Goal: Task Accomplishment & Management: Manage account settings

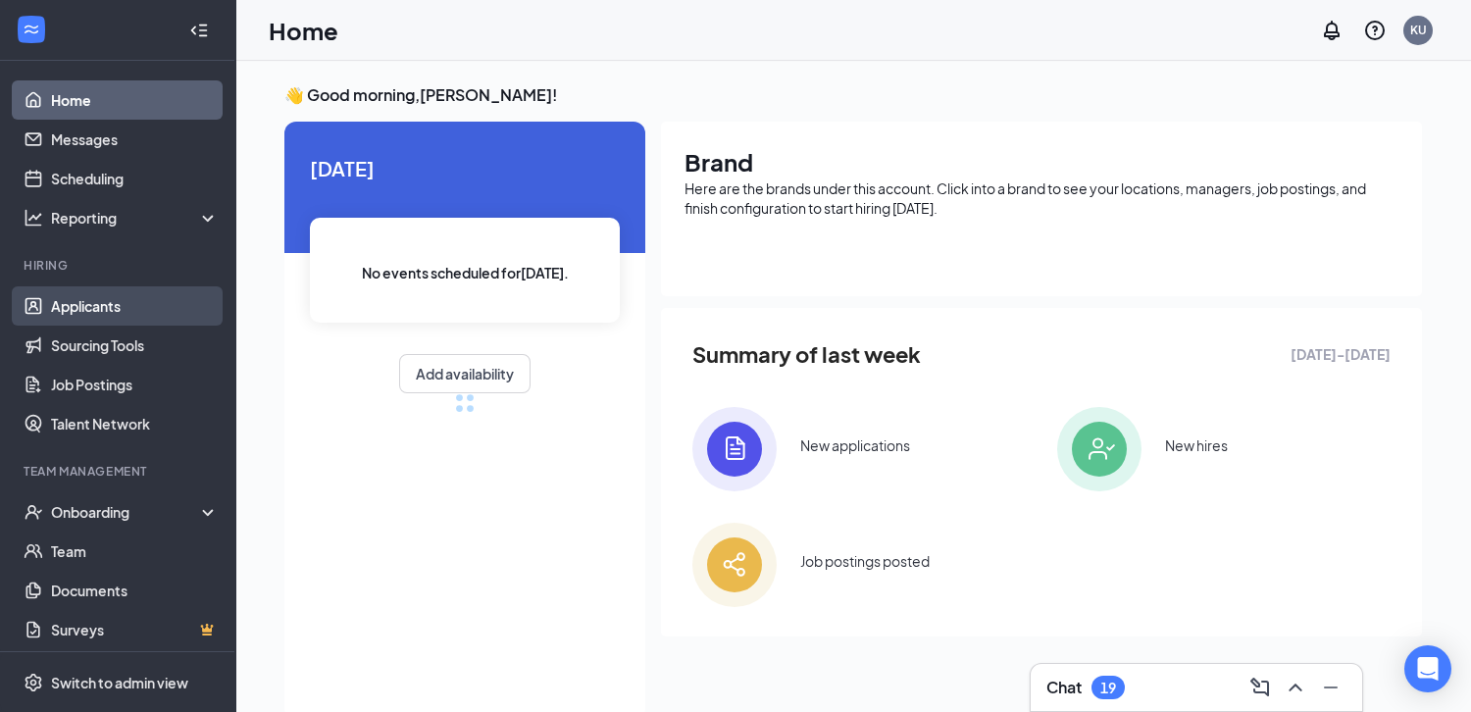
click at [90, 311] on link "Applicants" at bounding box center [135, 305] width 168 height 39
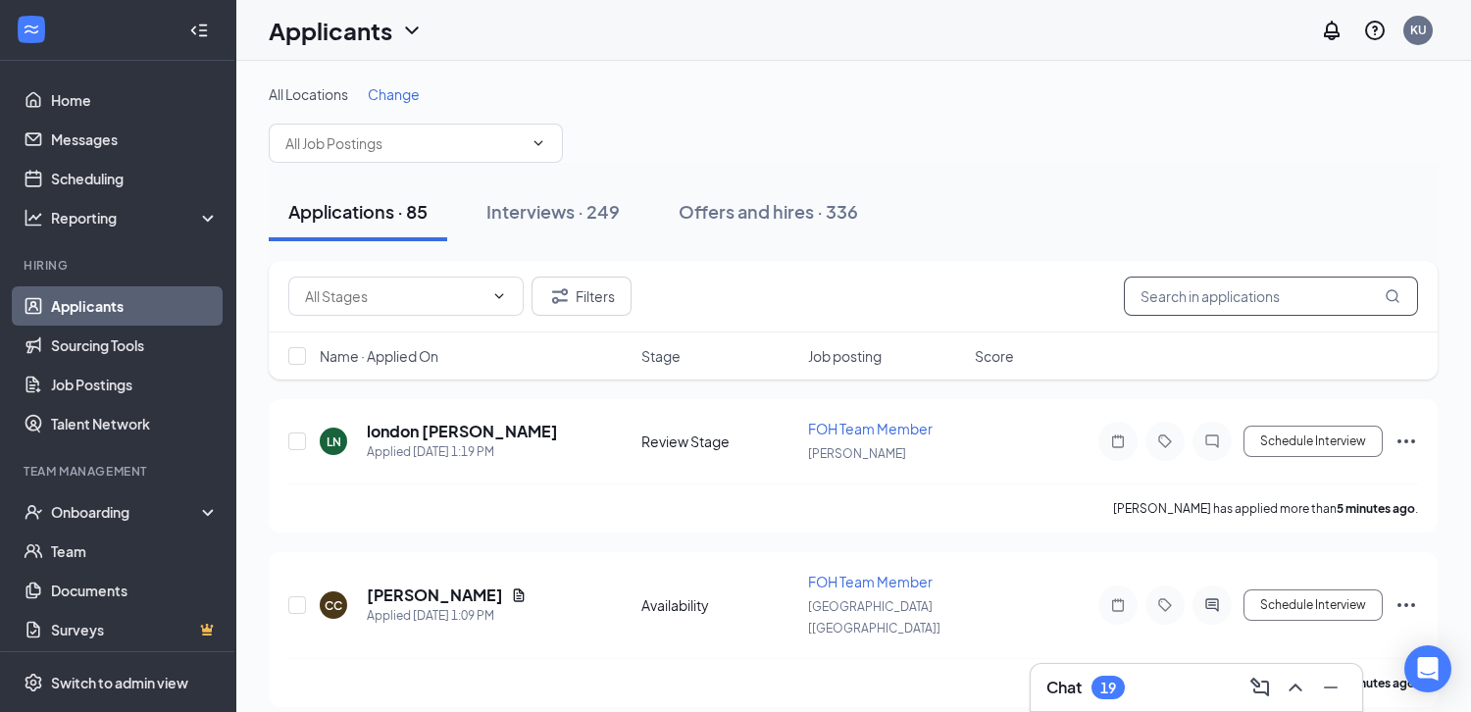
click at [1195, 293] on input "text" at bounding box center [1270, 295] width 294 height 39
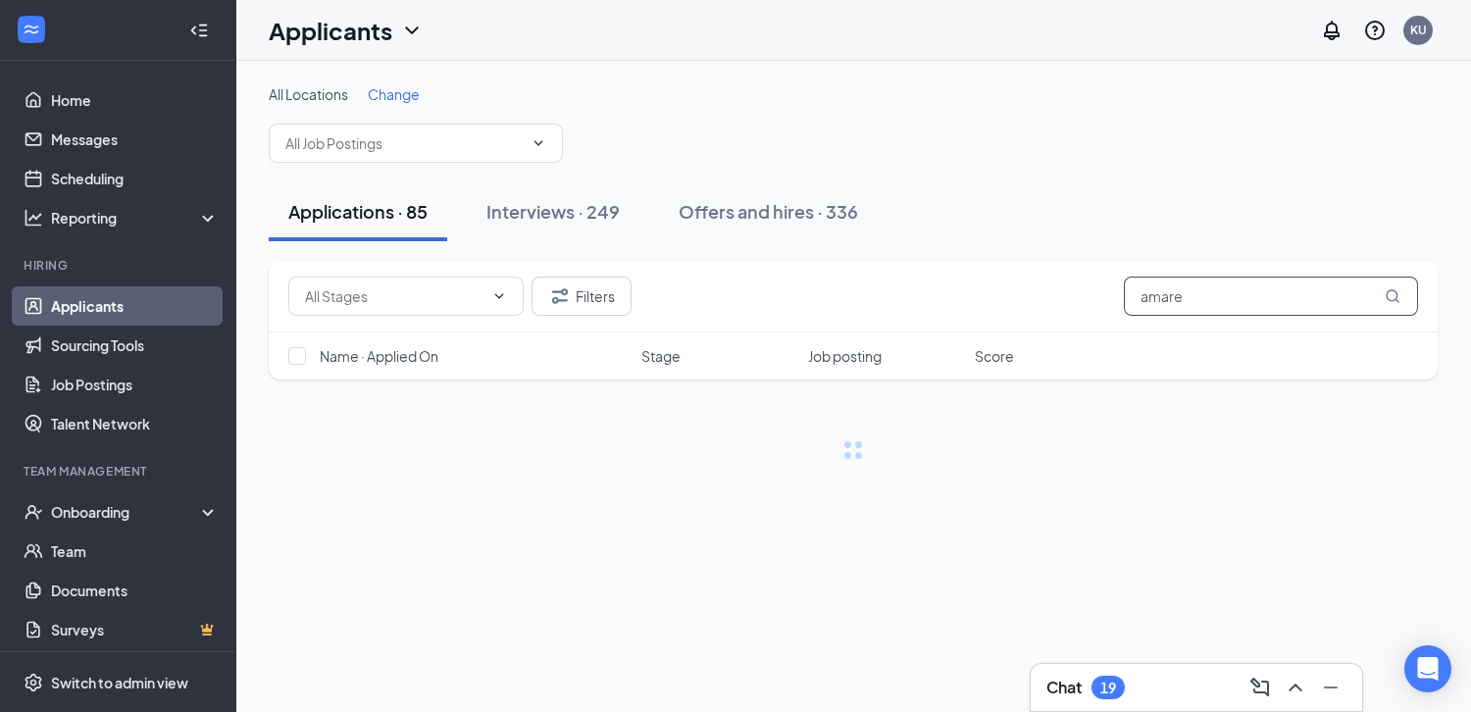
type input "amare"
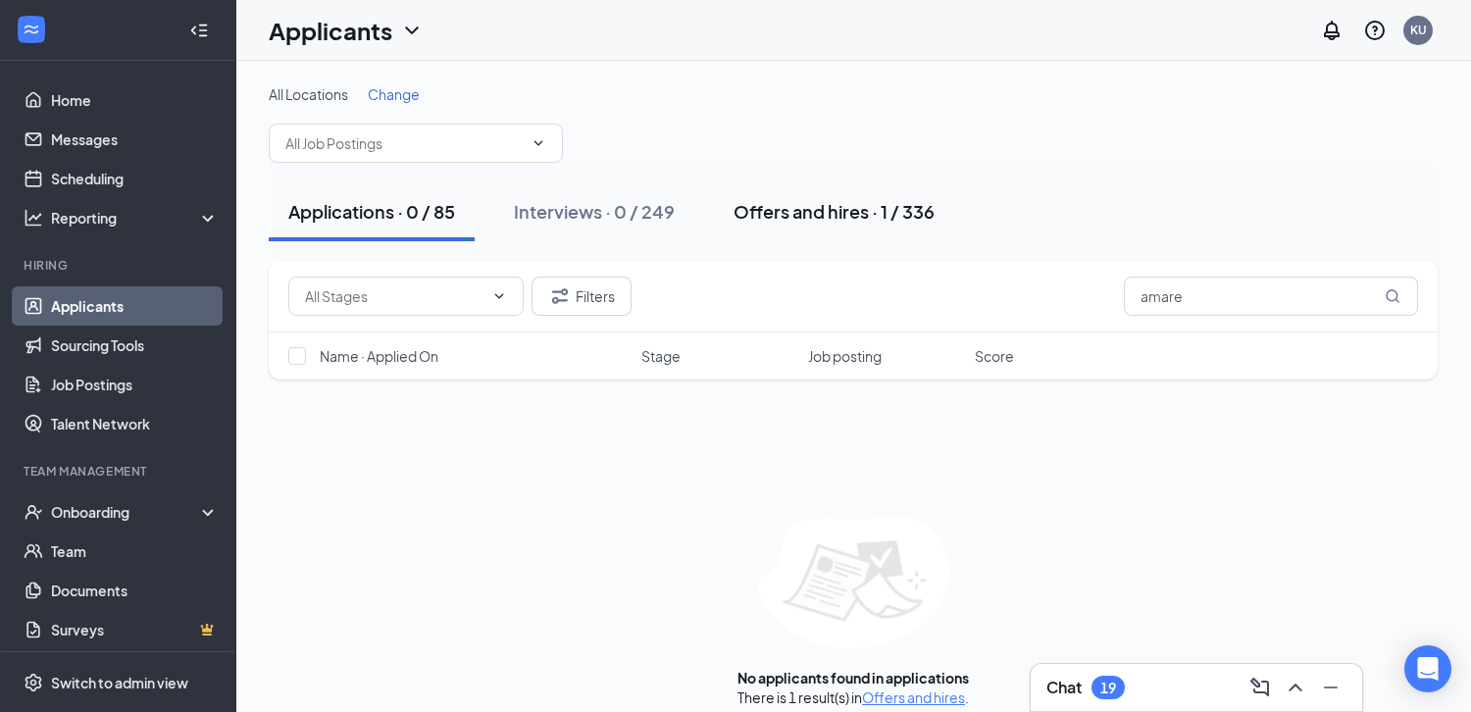
click at [800, 212] on div "Offers and hires · 1 / 336" at bounding box center [833, 211] width 201 height 25
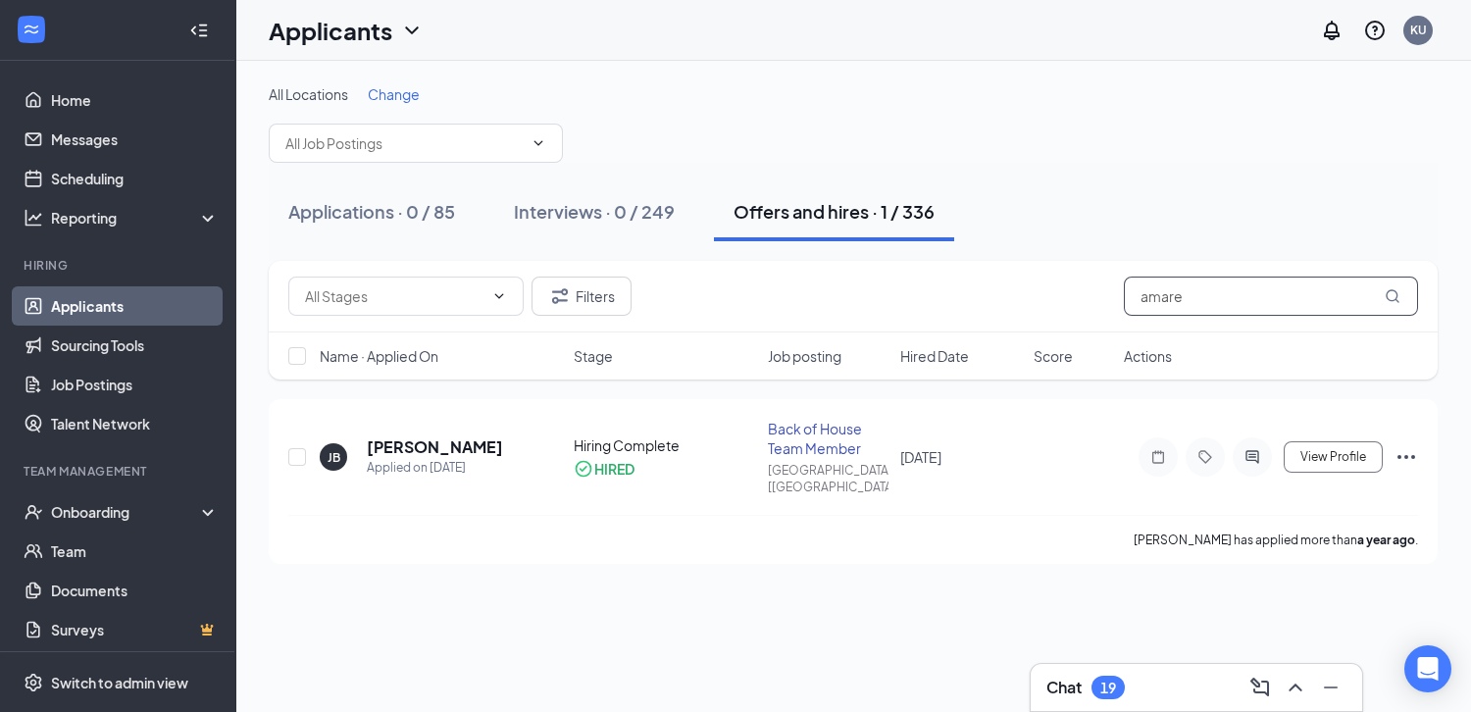
click at [1235, 302] on input "amare" at bounding box center [1270, 295] width 294 height 39
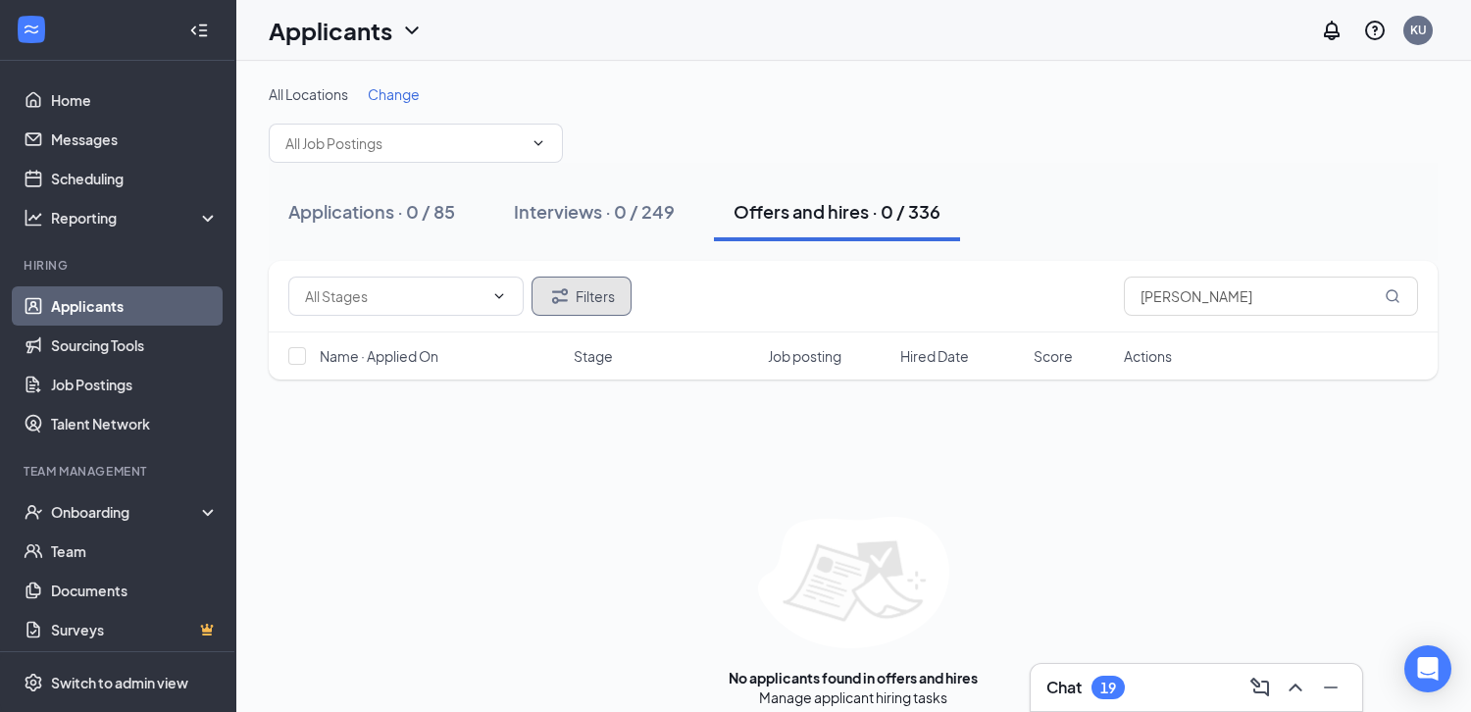
click at [584, 297] on button "Filters" at bounding box center [581, 295] width 100 height 39
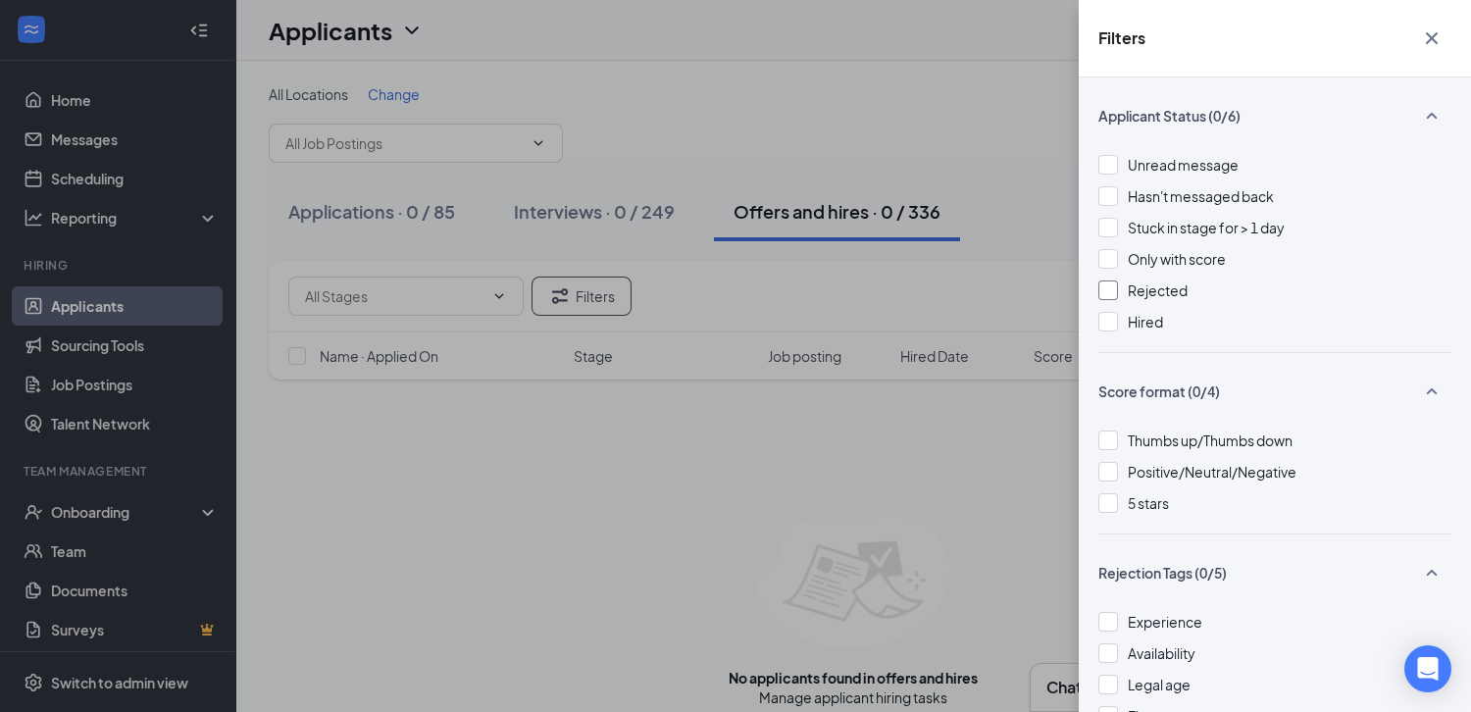
click at [1113, 292] on div at bounding box center [1108, 290] width 20 height 20
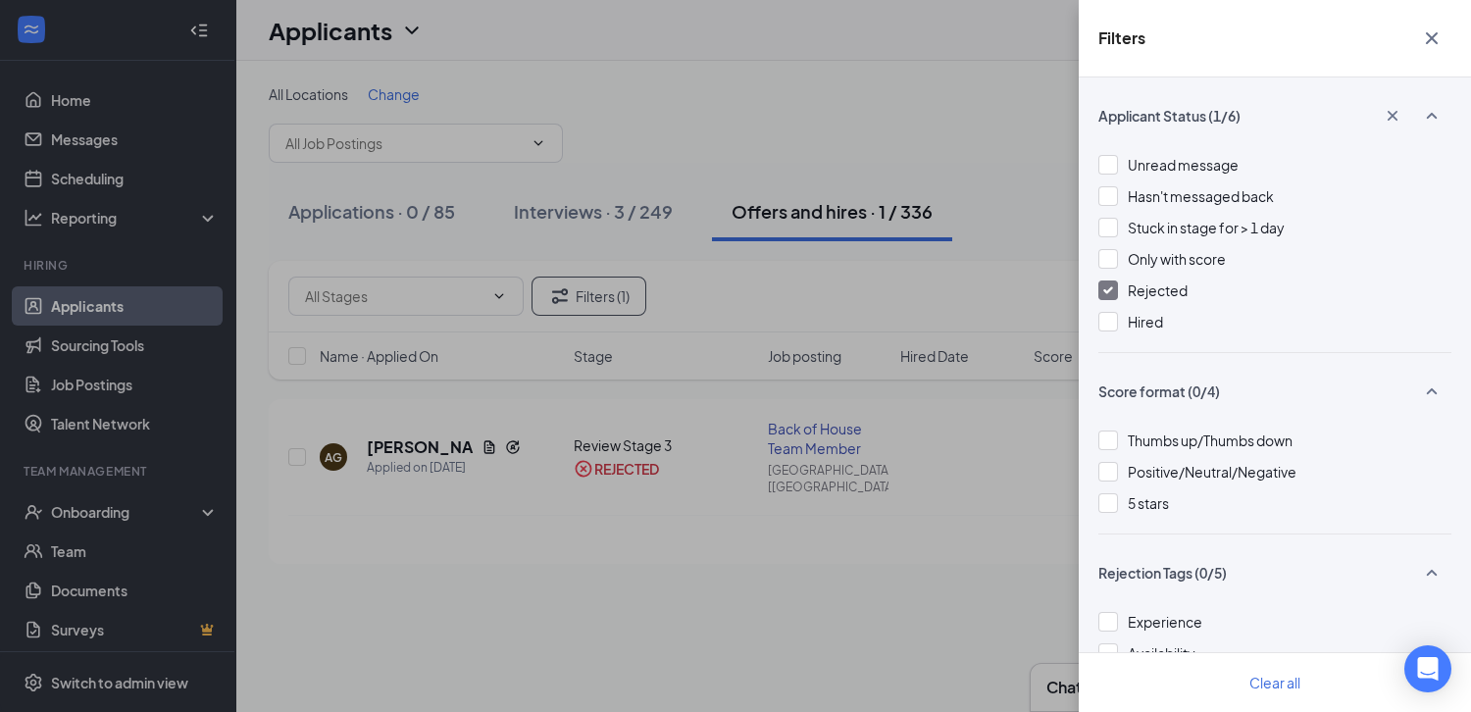
click at [971, 168] on div "Filters Applicant Status (1/6) Unread message Hasn't messaged back Stuck in sta…" at bounding box center [735, 356] width 1471 height 712
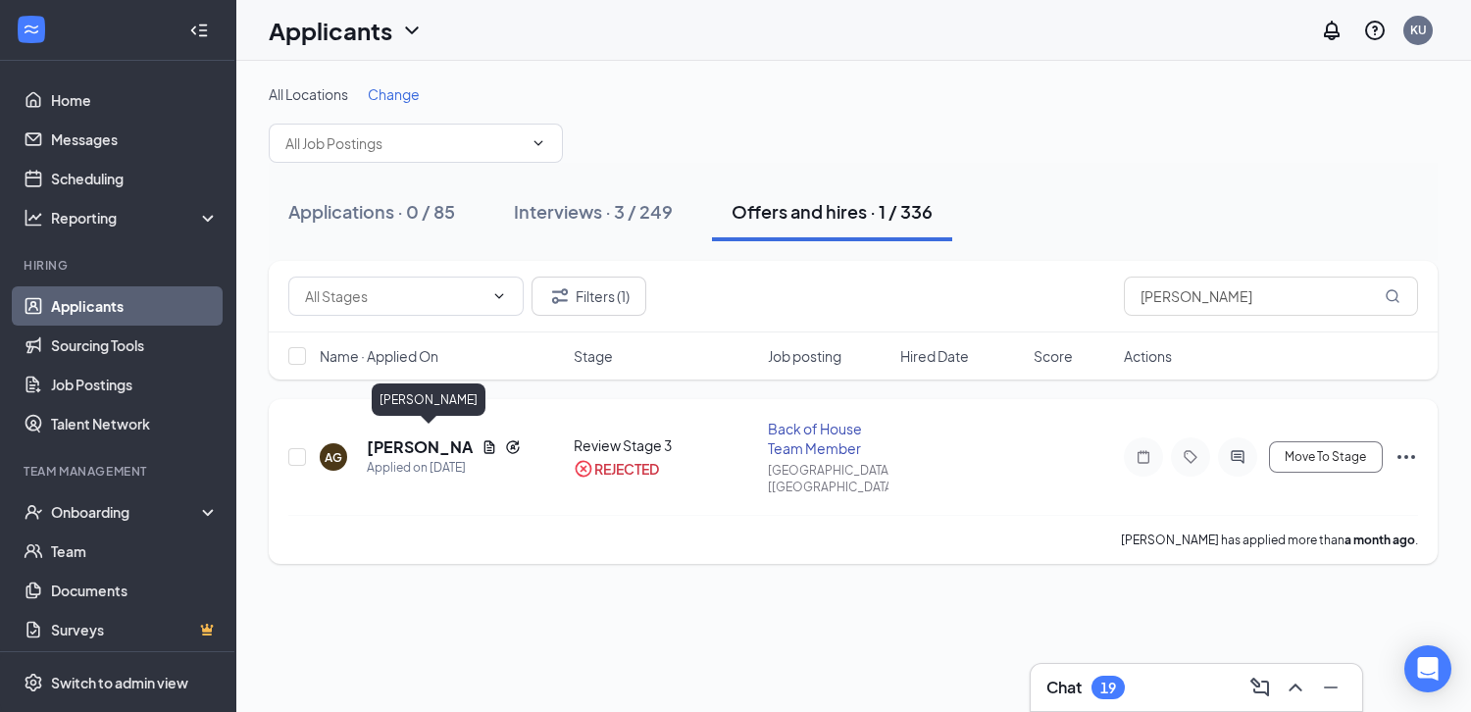
click at [390, 439] on h5 "[PERSON_NAME]" at bounding box center [420, 447] width 107 height 22
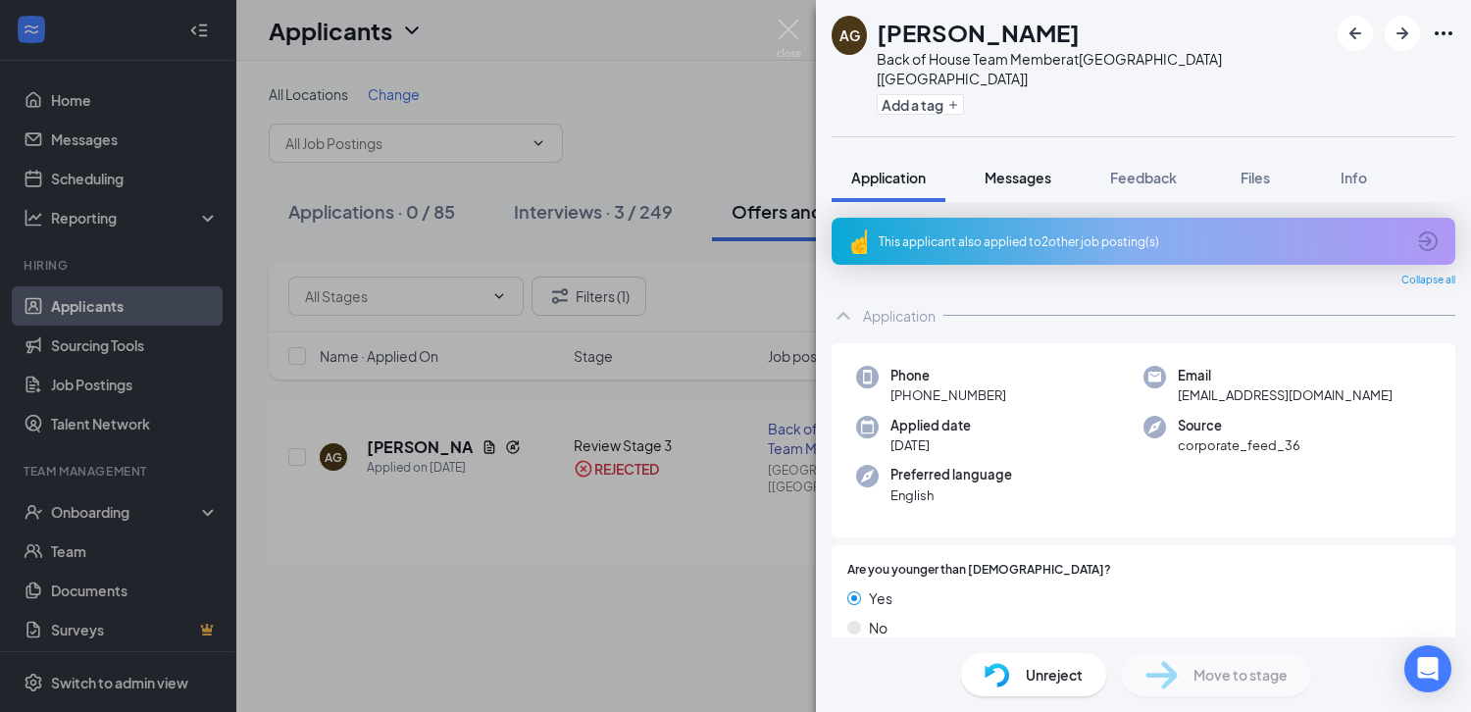
click at [1022, 169] on span "Messages" at bounding box center [1017, 178] width 67 height 18
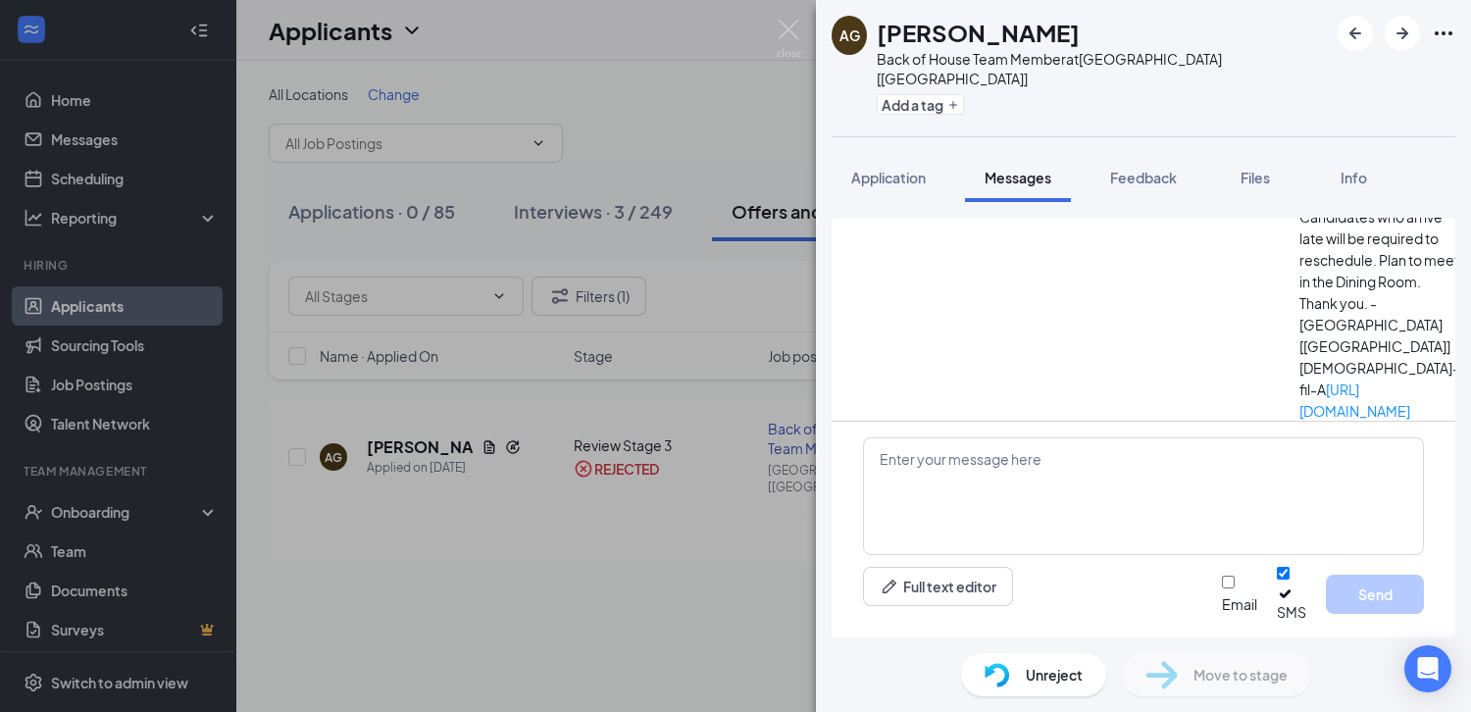
scroll to position [454, 0]
click at [718, 646] on div "AG [PERSON_NAME] Back of House Team Member at [GEOGRAPHIC_DATA] [[GEOGRAPHIC_DA…" at bounding box center [735, 356] width 1471 height 712
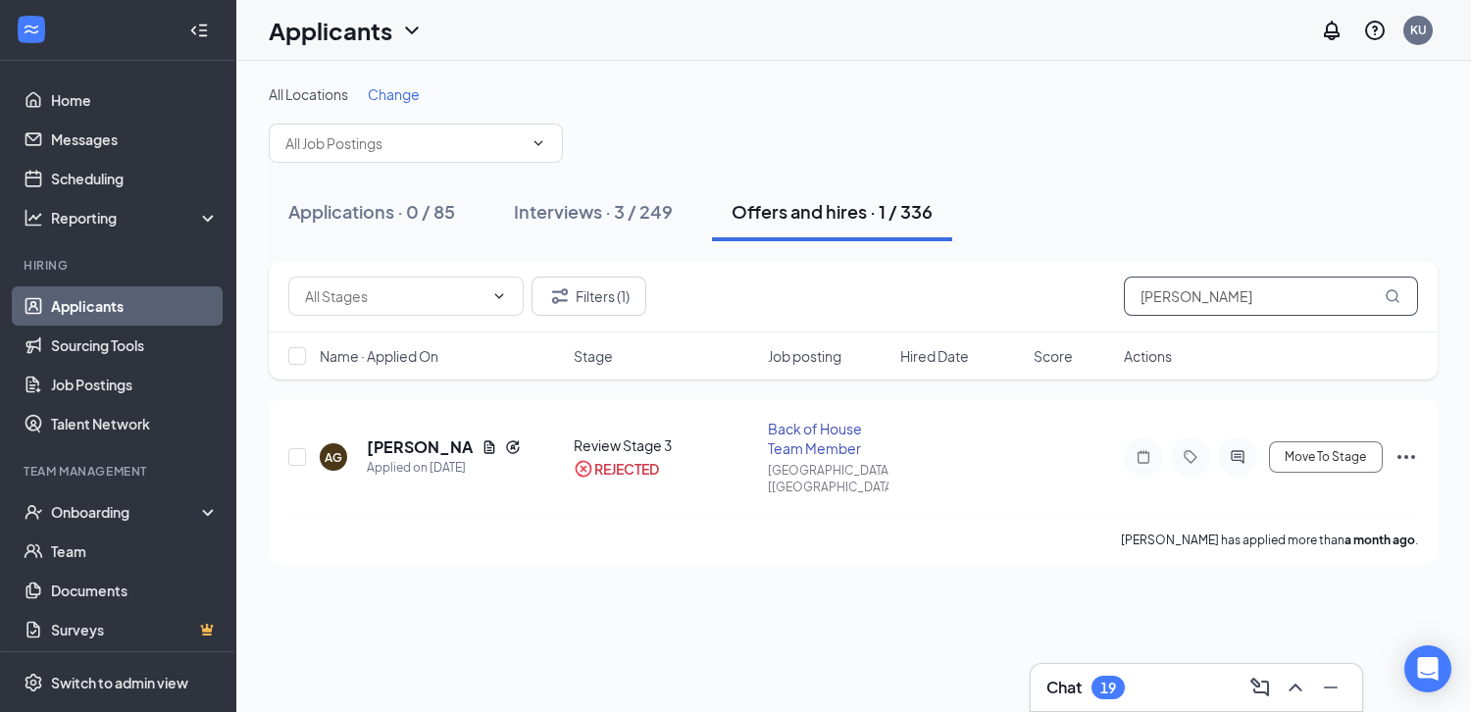
click at [1219, 295] on input "[PERSON_NAME]" at bounding box center [1270, 295] width 294 height 39
type input "[PERSON_NAME]"
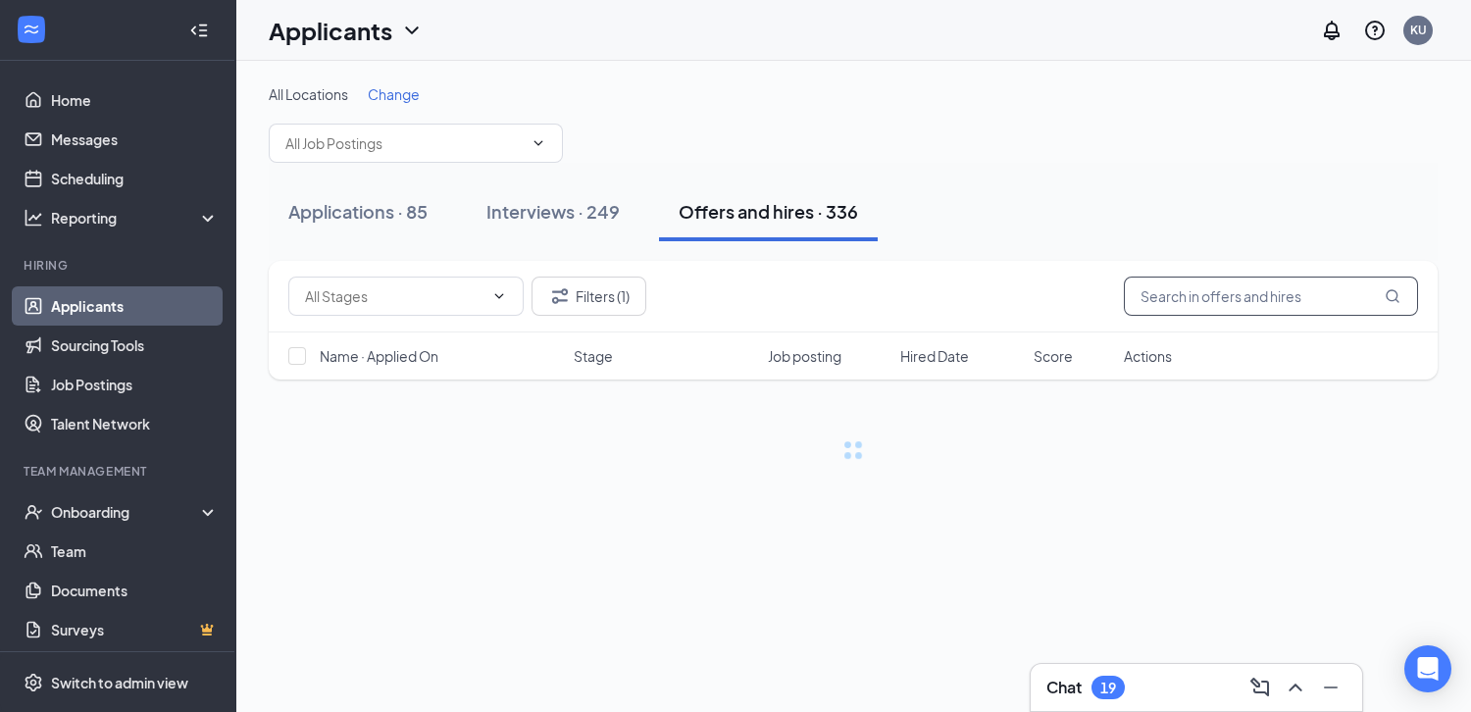
type input "[PERSON_NAME]"
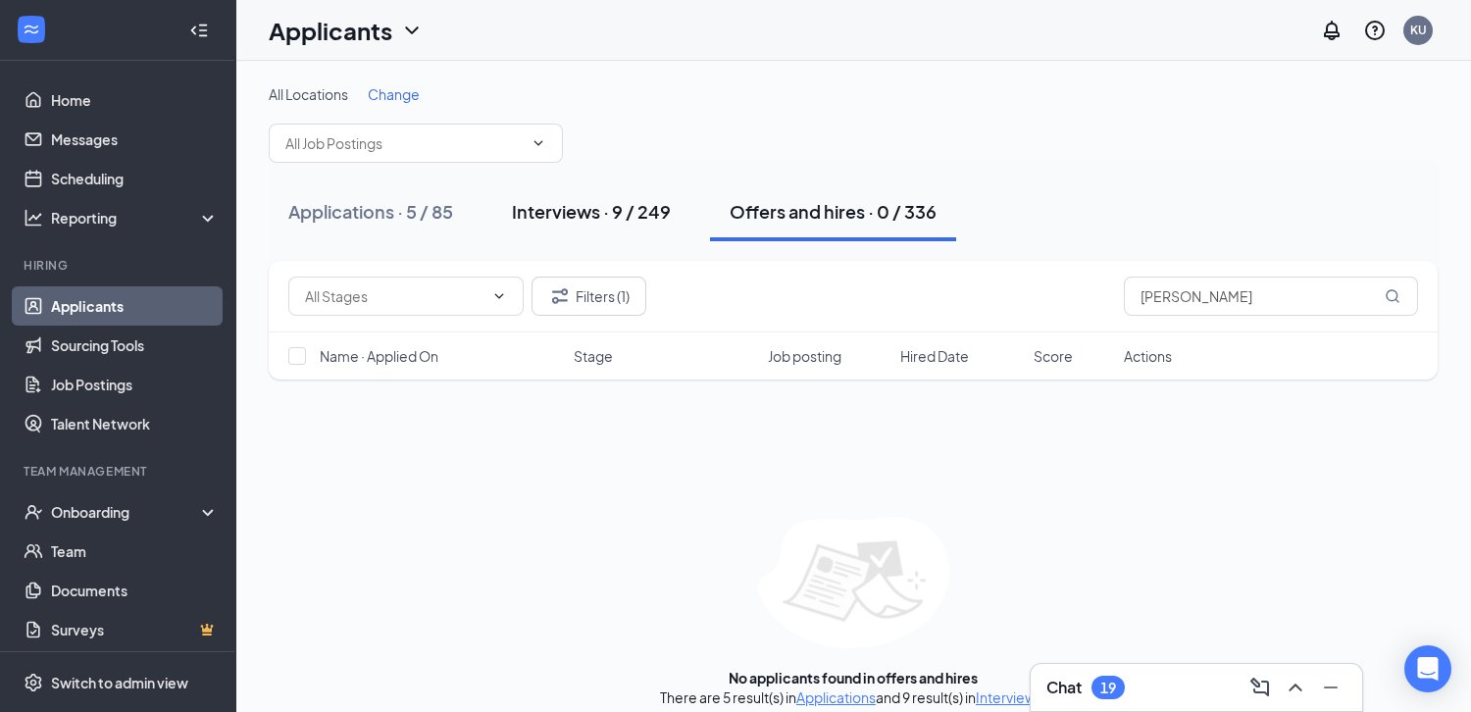
click at [575, 216] on div "Interviews · 9 / 249" at bounding box center [591, 211] width 159 height 25
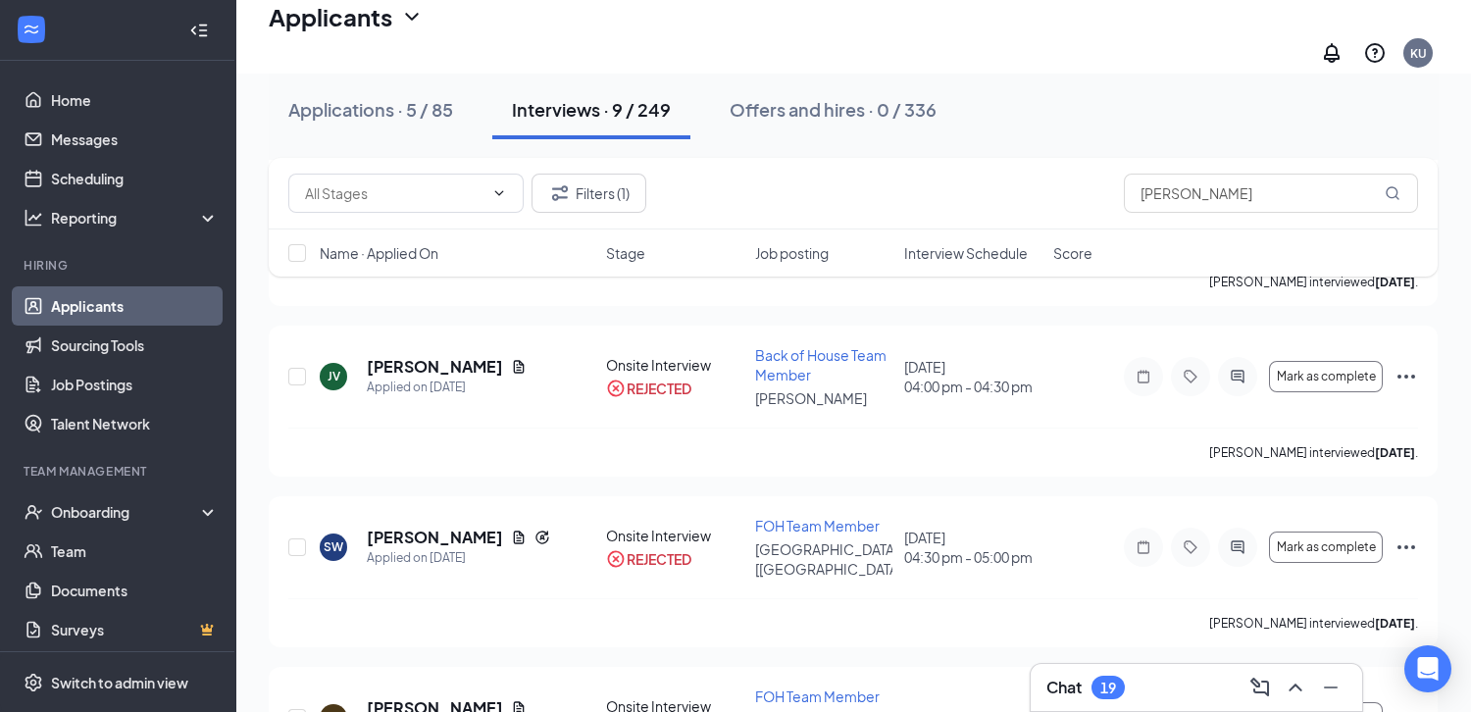
scroll to position [1133, 0]
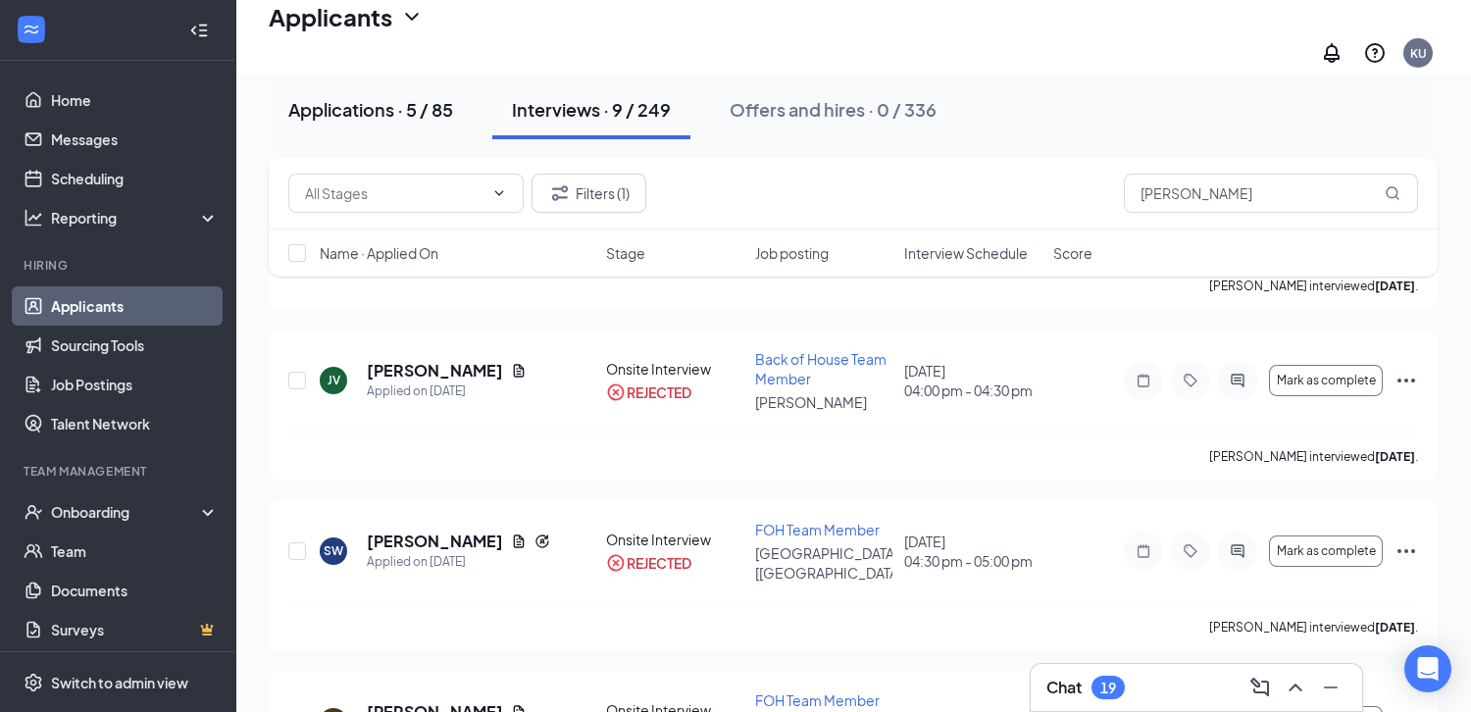
click at [431, 111] on div "Applications · 5 / 85" at bounding box center [370, 109] width 165 height 25
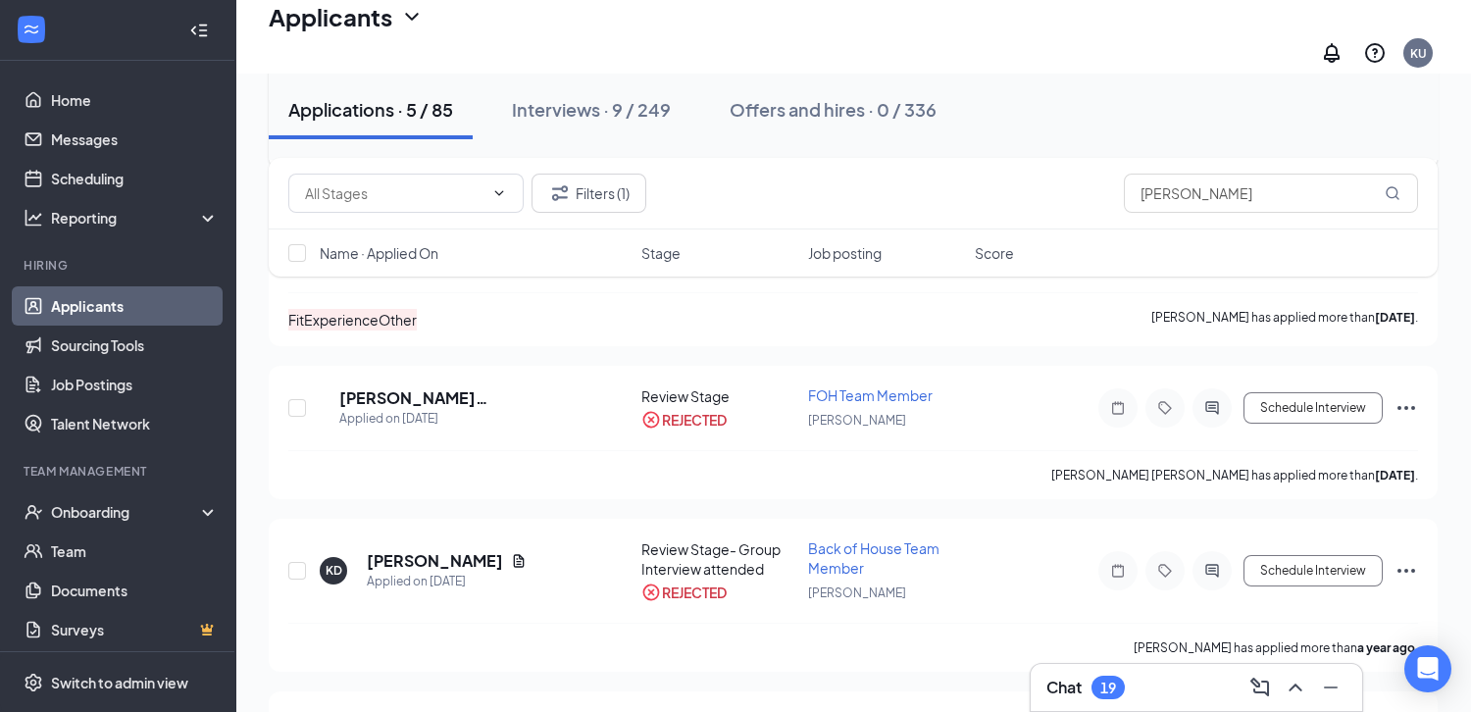
scroll to position [396, 0]
click at [506, 391] on h5 "[PERSON_NAME] [PERSON_NAME]" at bounding box center [450, 397] width 222 height 22
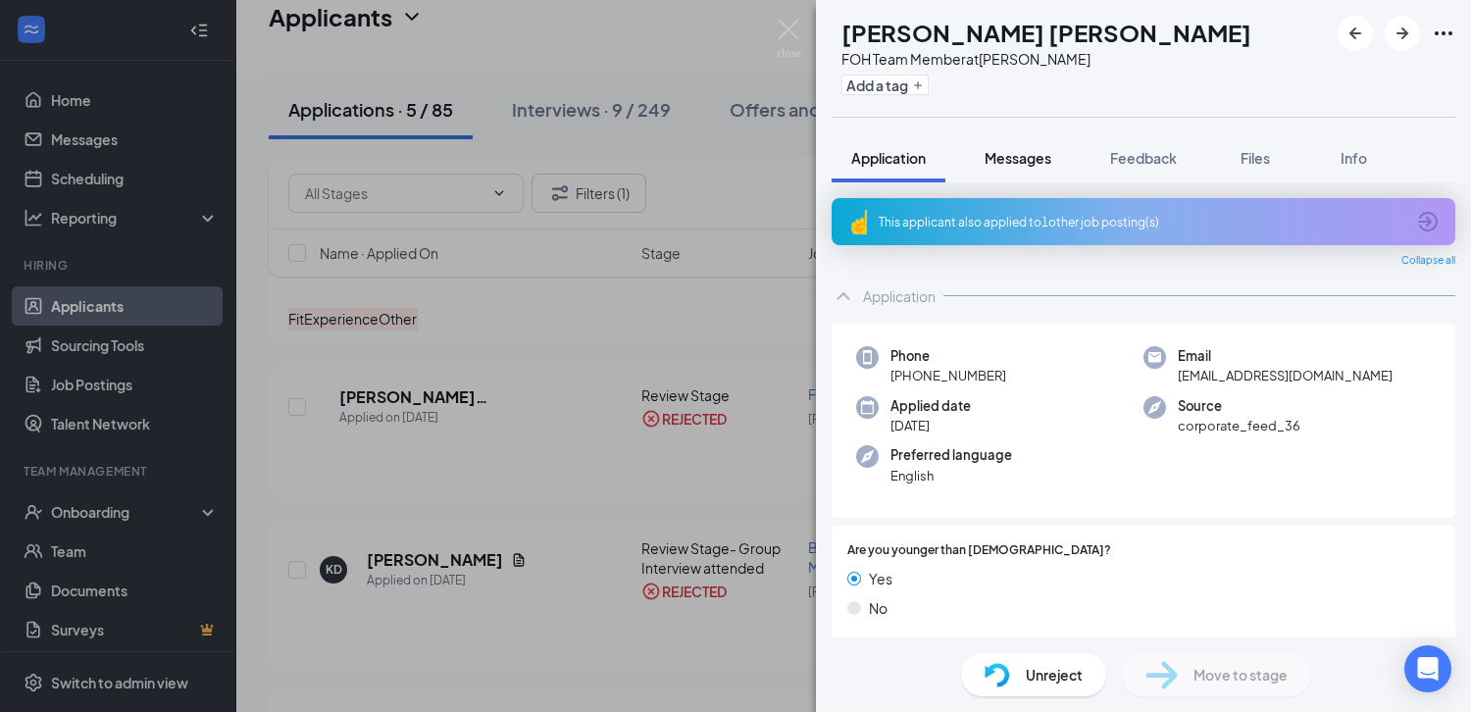
click at [1021, 172] on button "Messages" at bounding box center [1018, 157] width 106 height 49
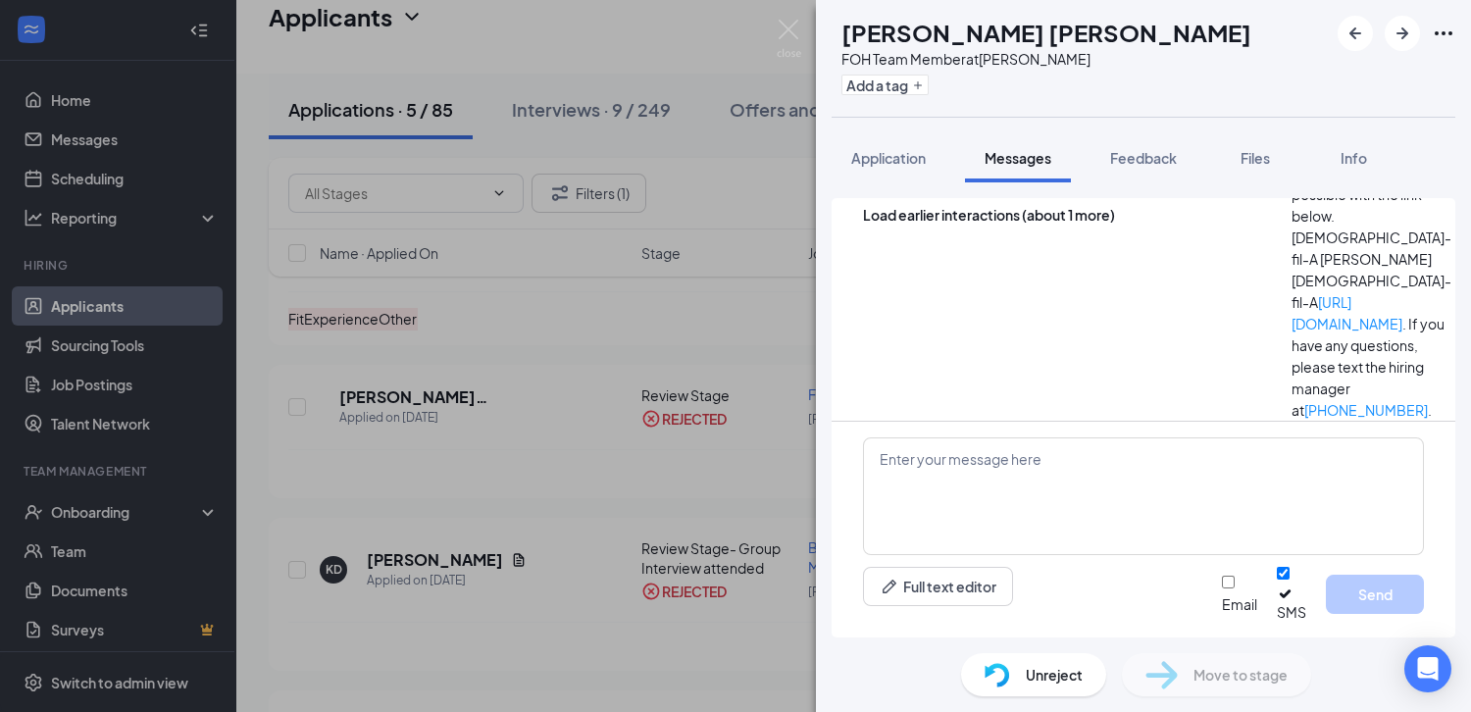
scroll to position [643, 0]
click at [690, 359] on div "JV [PERSON_NAME] [PERSON_NAME] FOH Team Member at [PERSON_NAME] Add a tag Appli…" at bounding box center [735, 356] width 1471 height 712
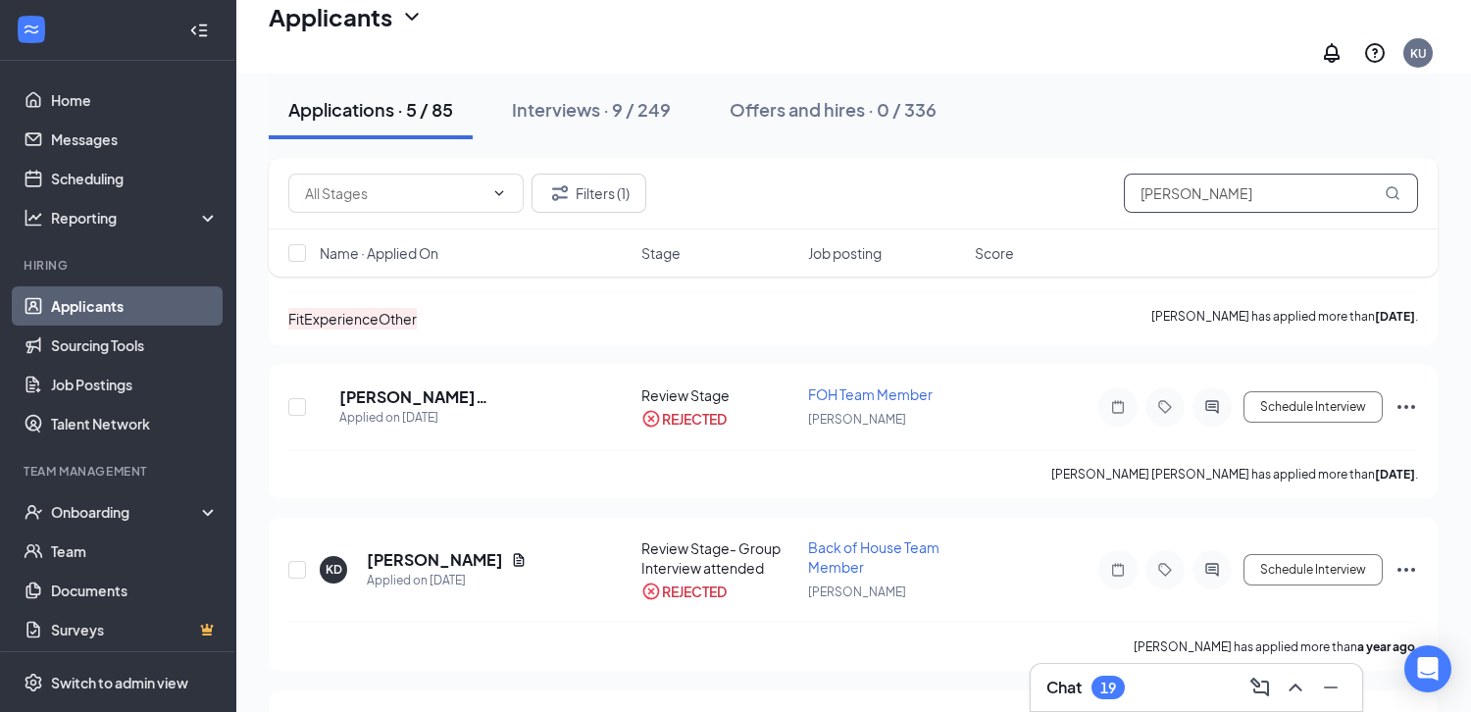
click at [1189, 197] on input "[PERSON_NAME]" at bounding box center [1270, 193] width 294 height 39
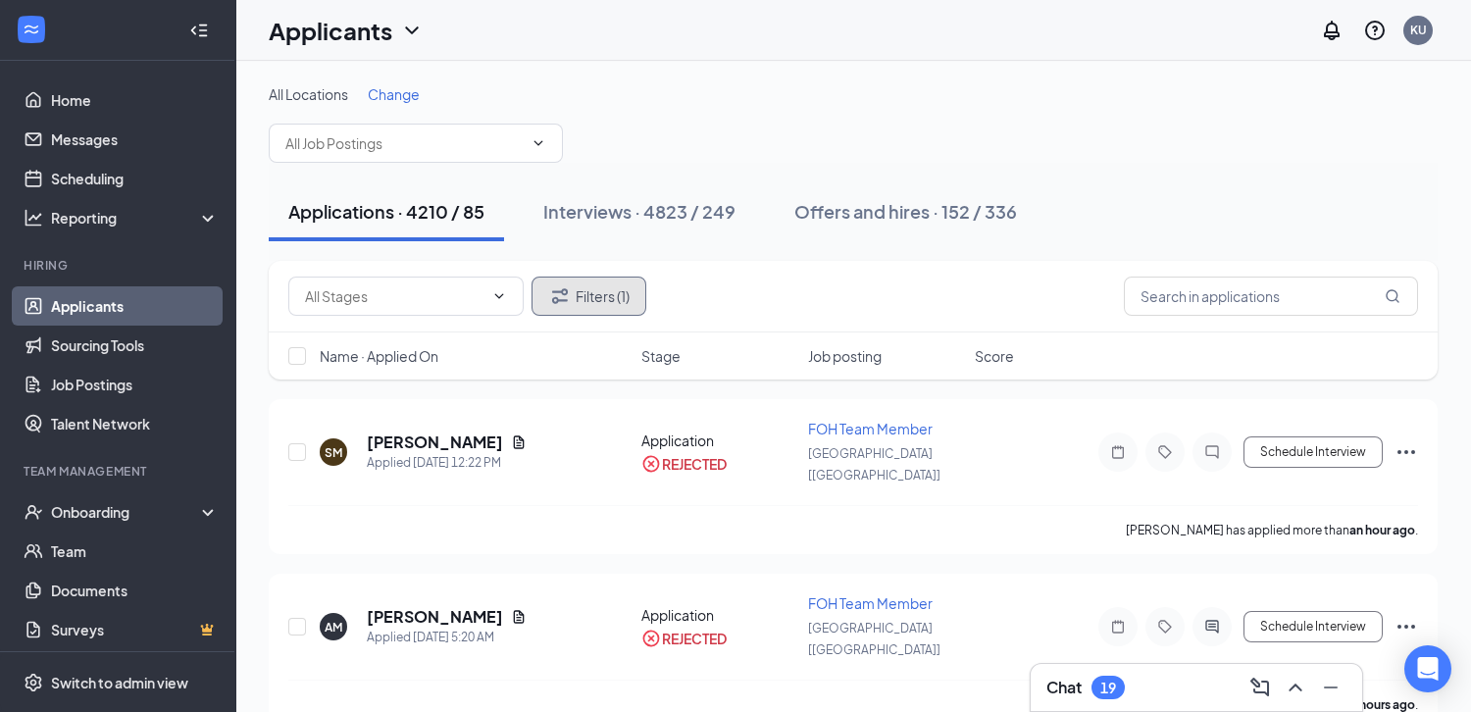
click at [559, 308] on button "Filters (1)" at bounding box center [588, 295] width 115 height 39
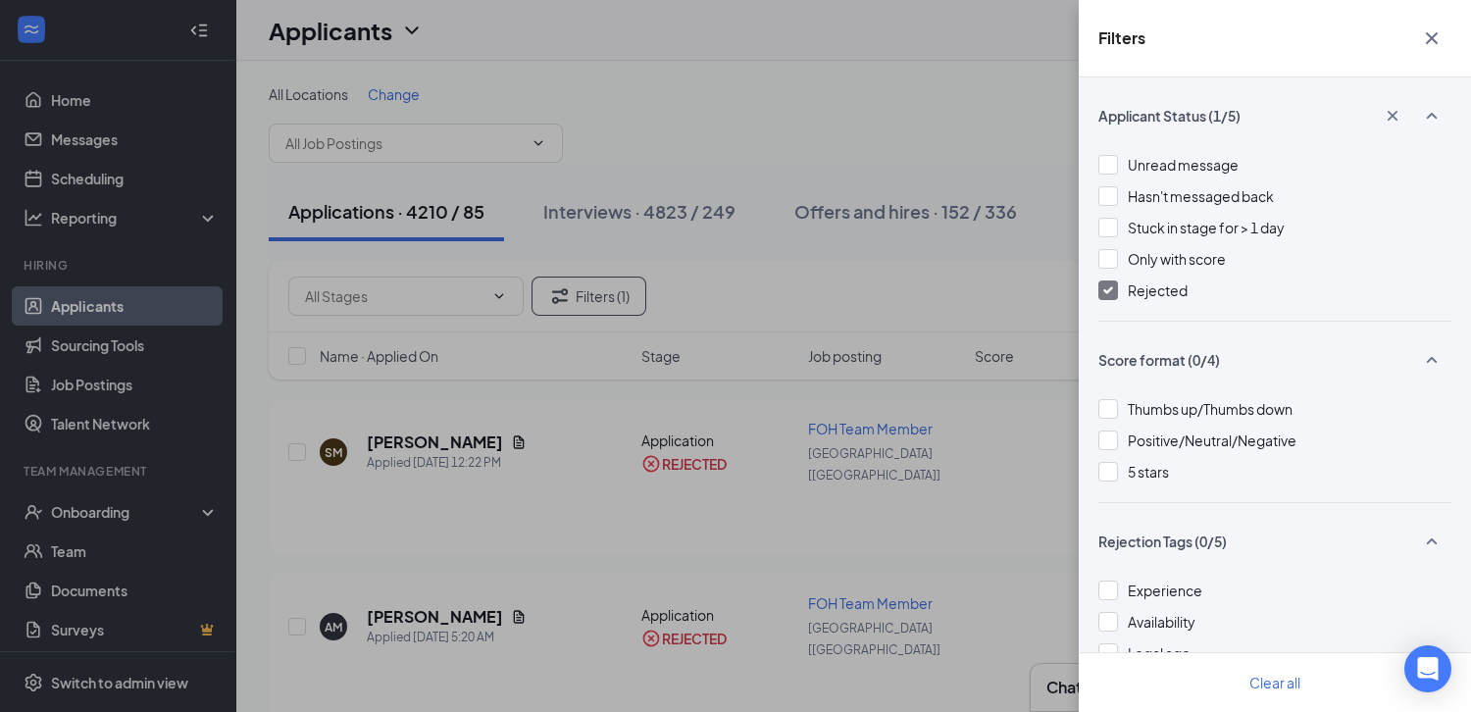
click at [1127, 287] on span "Rejected" at bounding box center [1157, 290] width 60 height 18
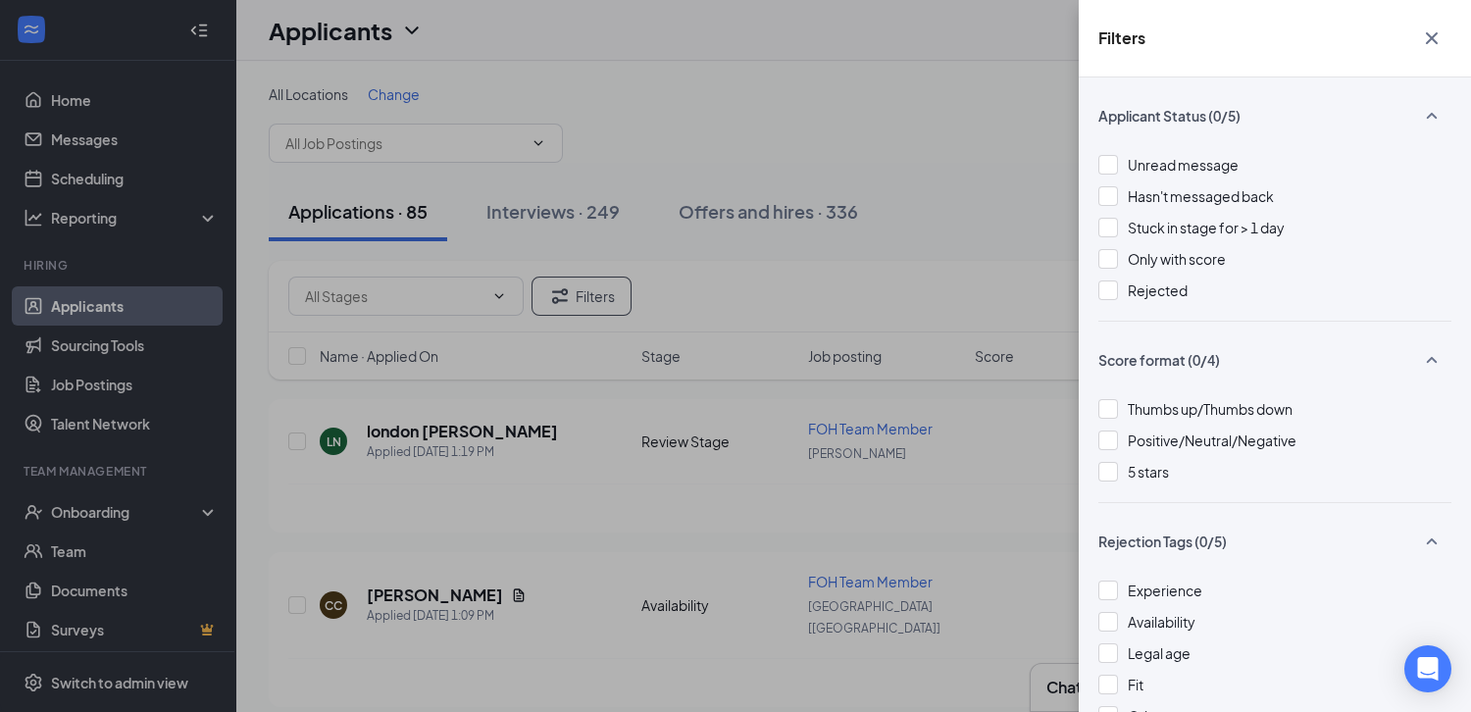
click at [900, 271] on div "Filters Applicant Status (0/5) Unread message Hasn't messaged back Stuck in sta…" at bounding box center [735, 356] width 1471 height 712
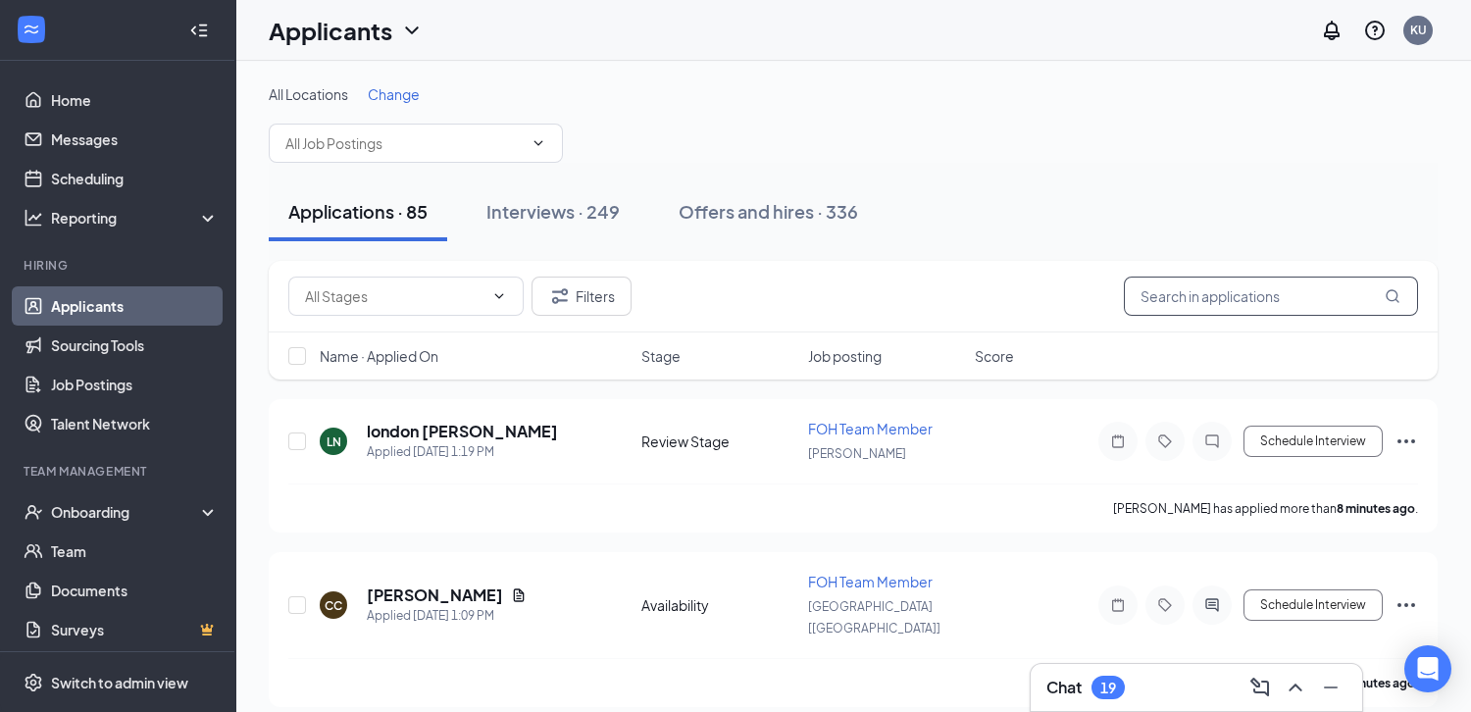
click at [1157, 296] on input "text" at bounding box center [1270, 295] width 294 height 39
type input "[PERSON_NAME]"
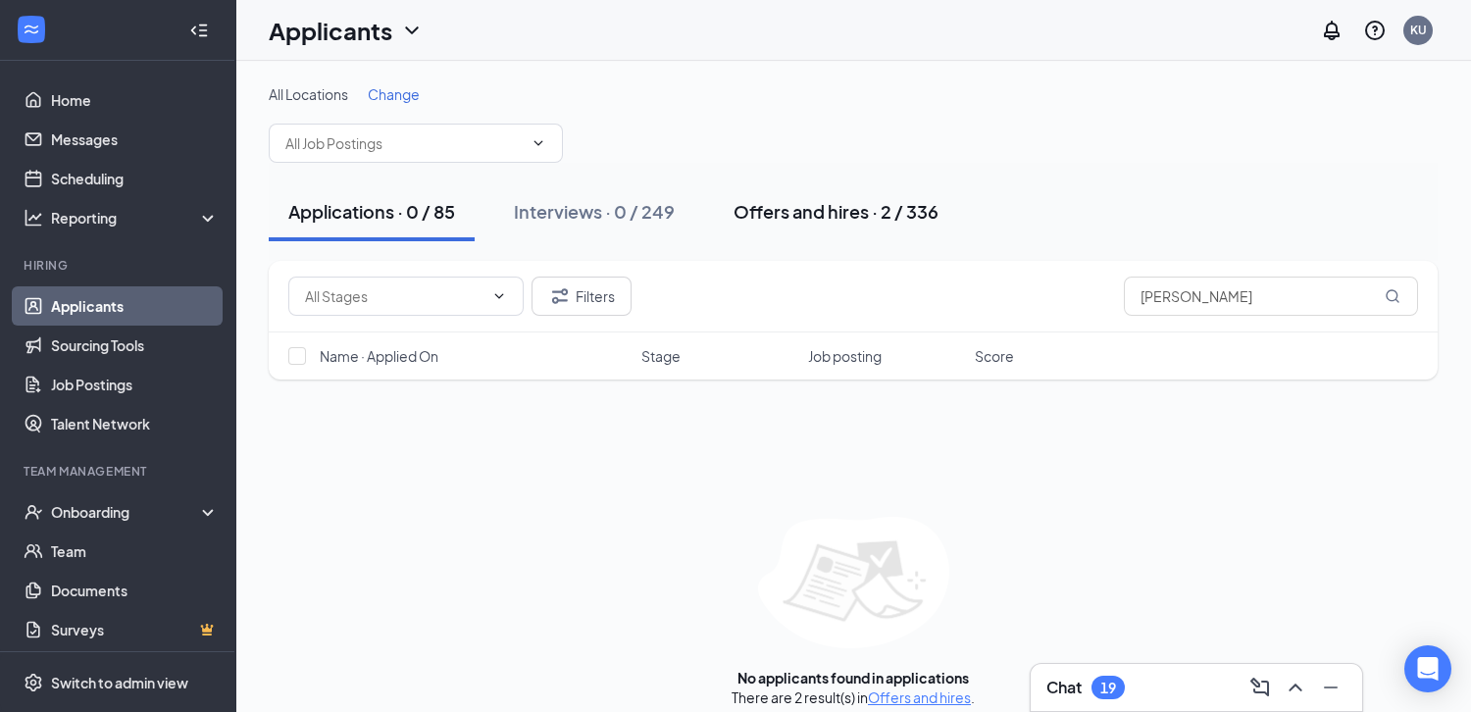
click at [813, 212] on div "Offers and hires · 2 / 336" at bounding box center [835, 211] width 205 height 25
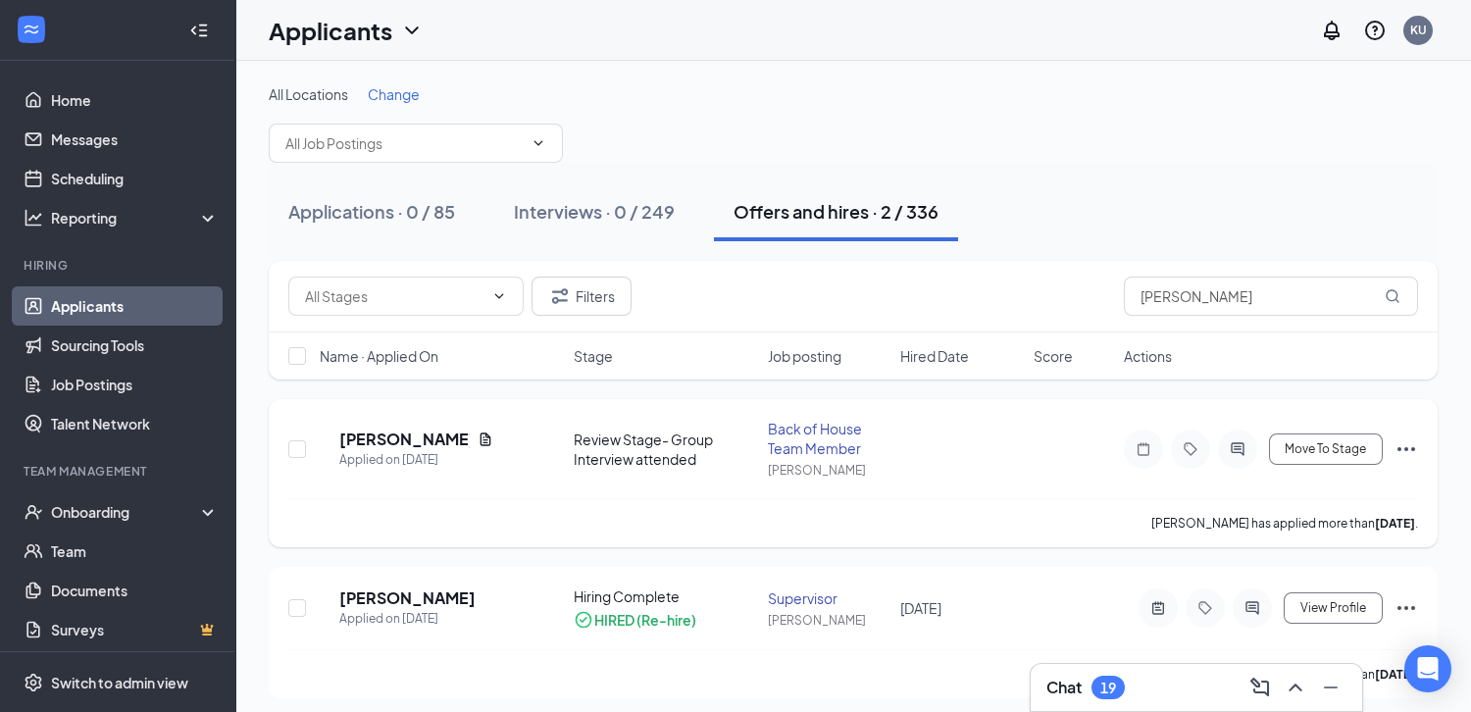
click at [1404, 448] on icon "Ellipses" at bounding box center [1406, 449] width 24 height 24
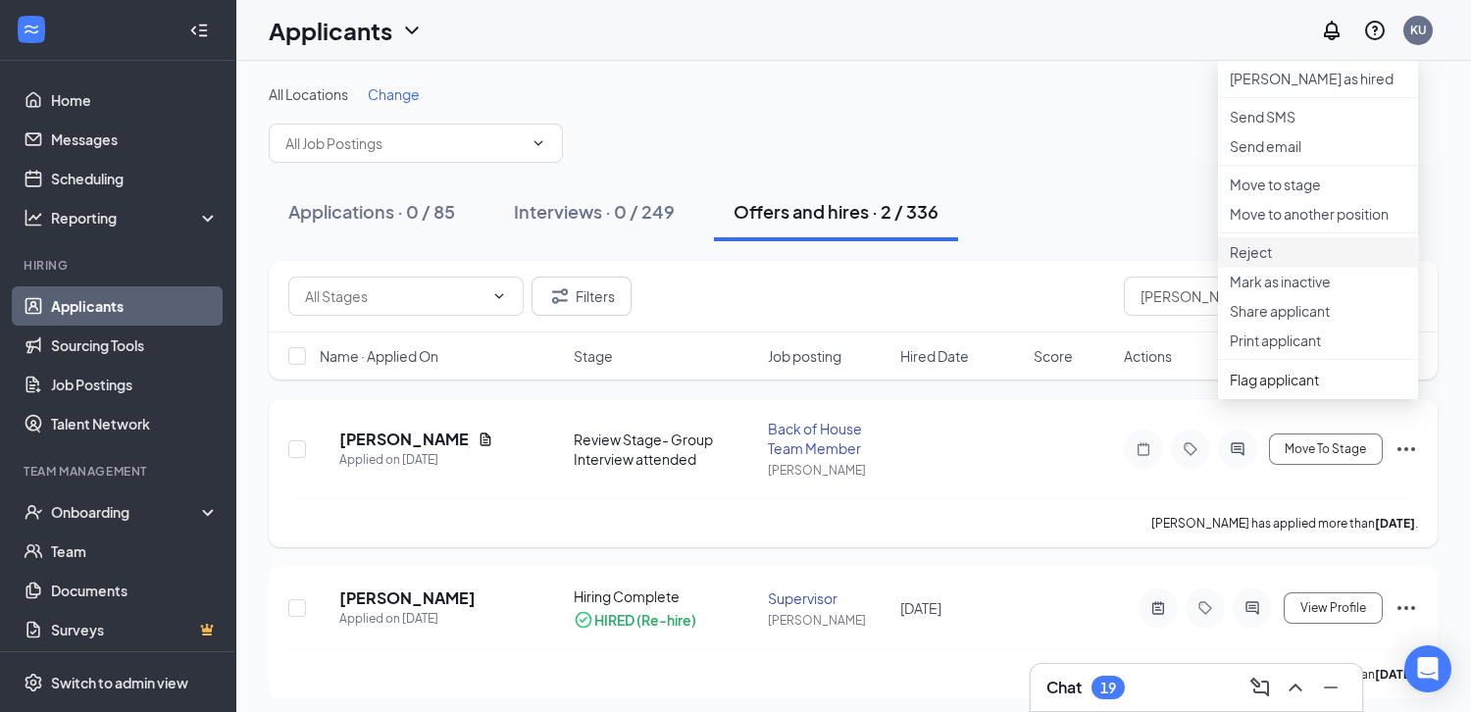
click at [1252, 262] on p "Reject" at bounding box center [1317, 252] width 176 height 20
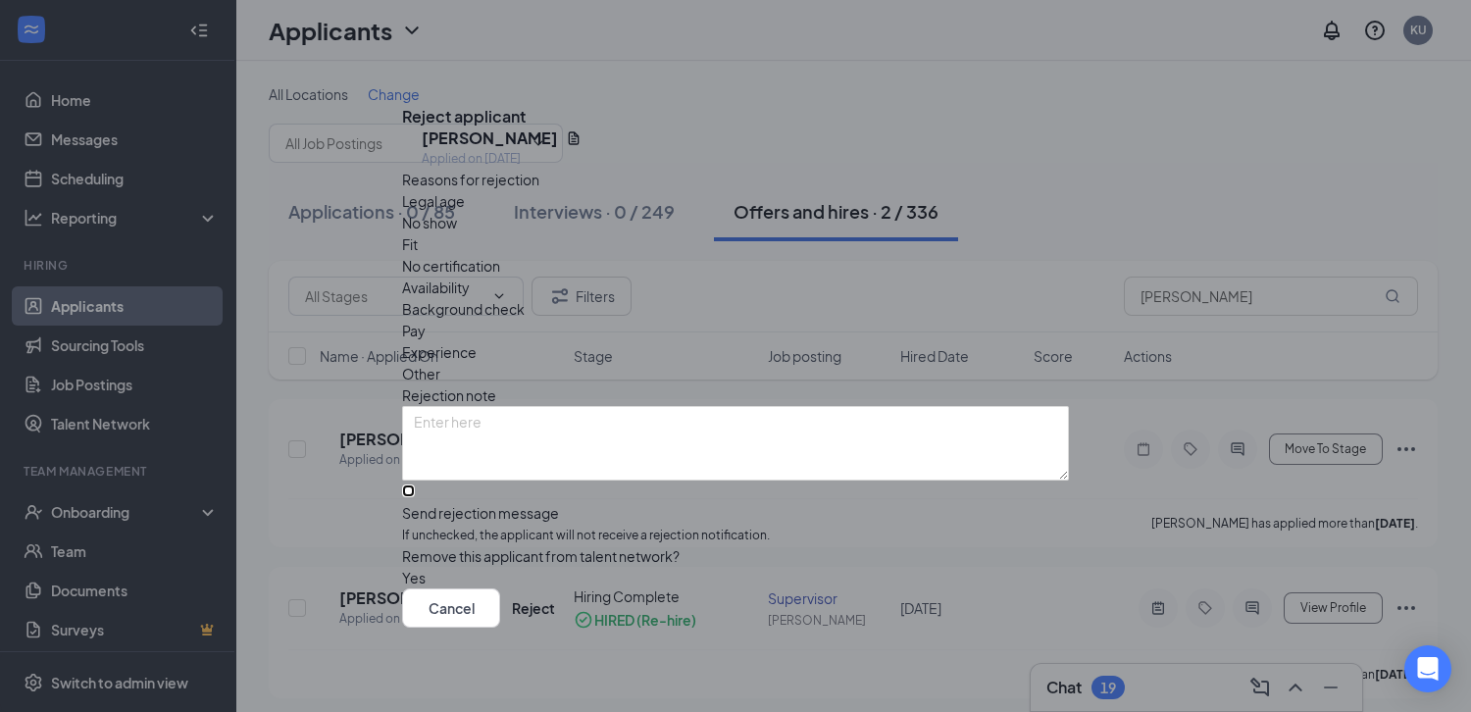
click at [415, 484] on input "Send rejection message If unchecked, the applicant will not receive a rejection…" at bounding box center [408, 490] width 13 height 13
checkbox input "true"
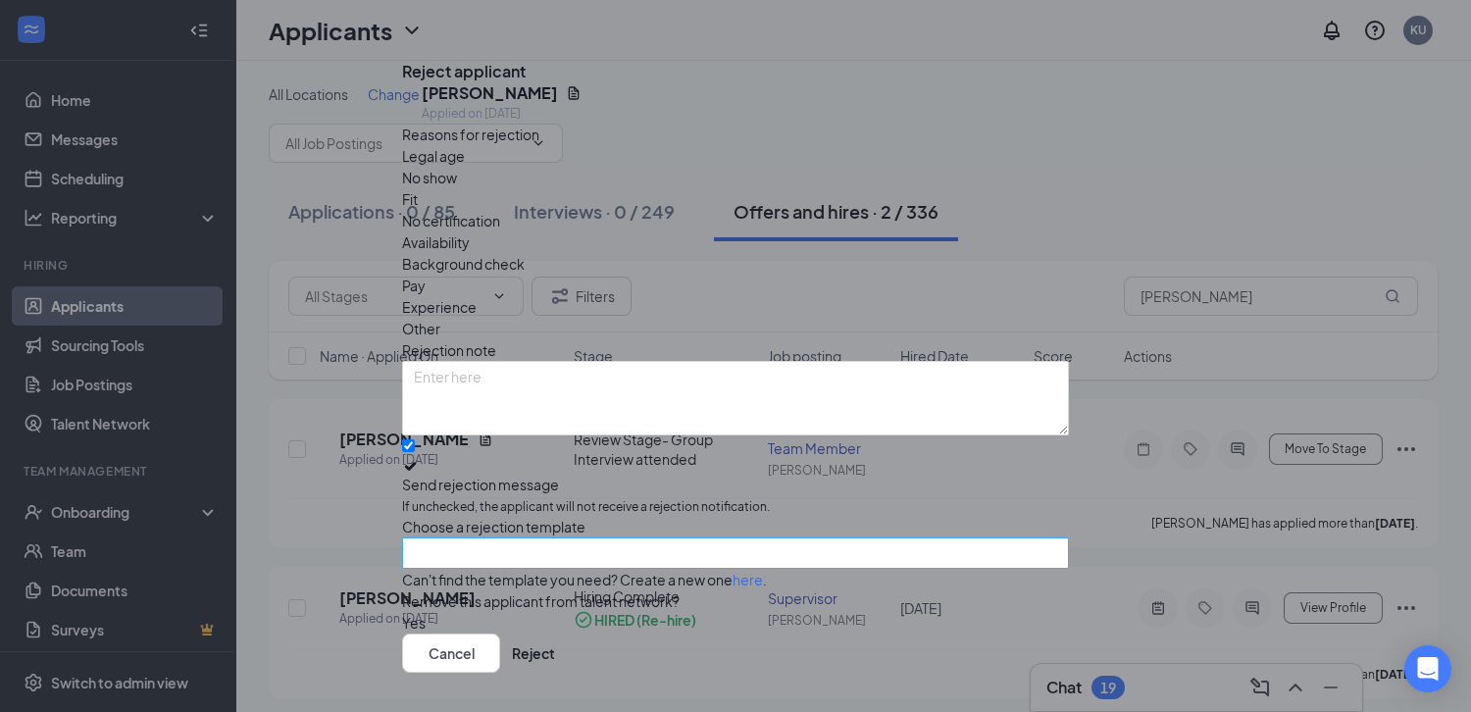
click at [491, 557] on input "search" at bounding box center [728, 552] width 629 height 29
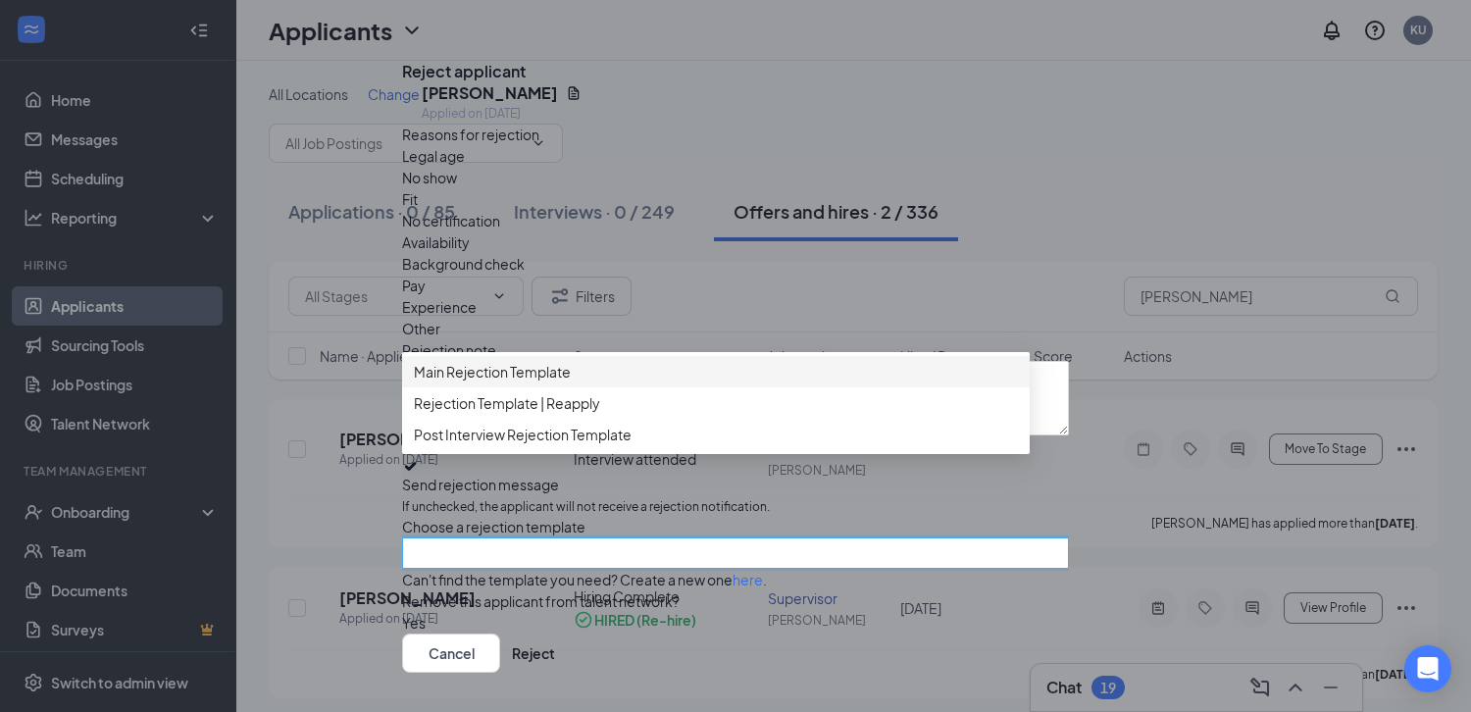
click at [516, 382] on span "Main Rejection Template" at bounding box center [492, 372] width 157 height 22
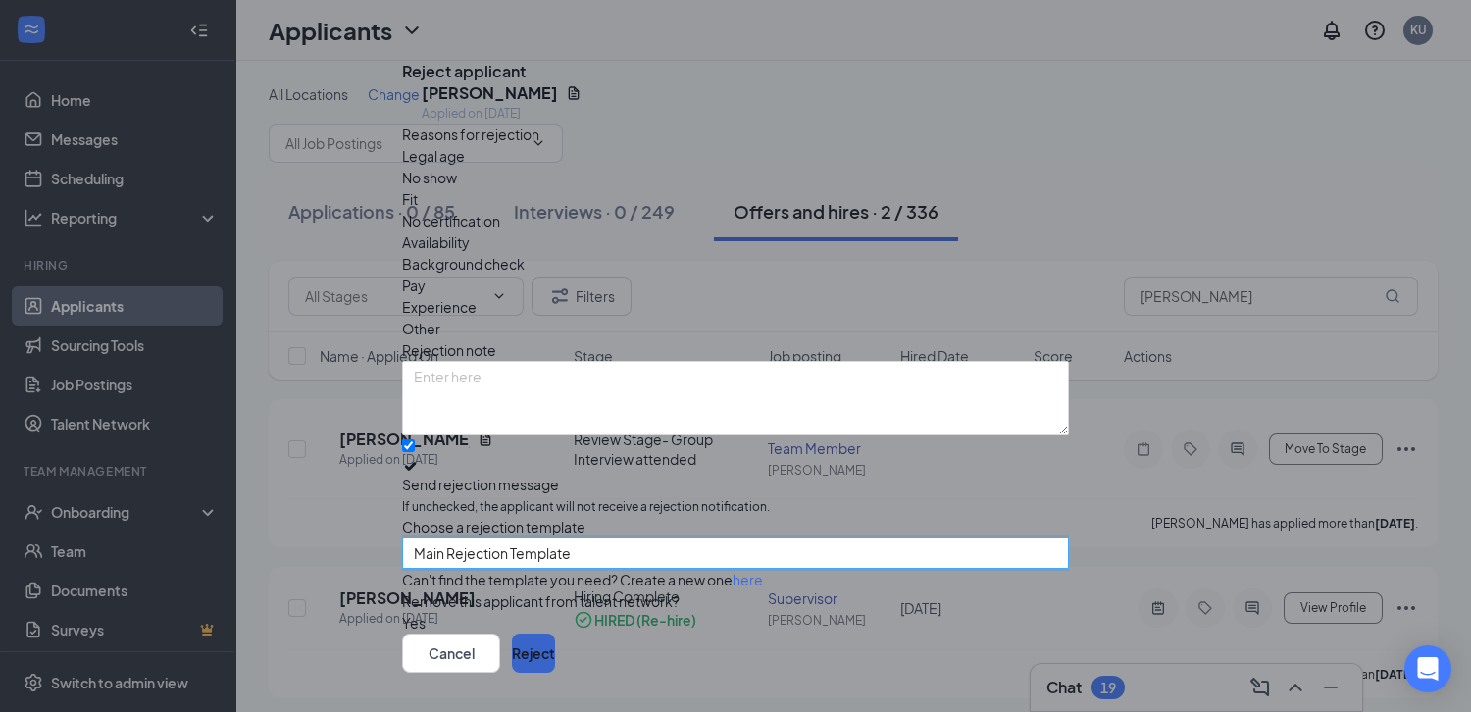
click at [555, 633] on button "Reject" at bounding box center [533, 652] width 43 height 39
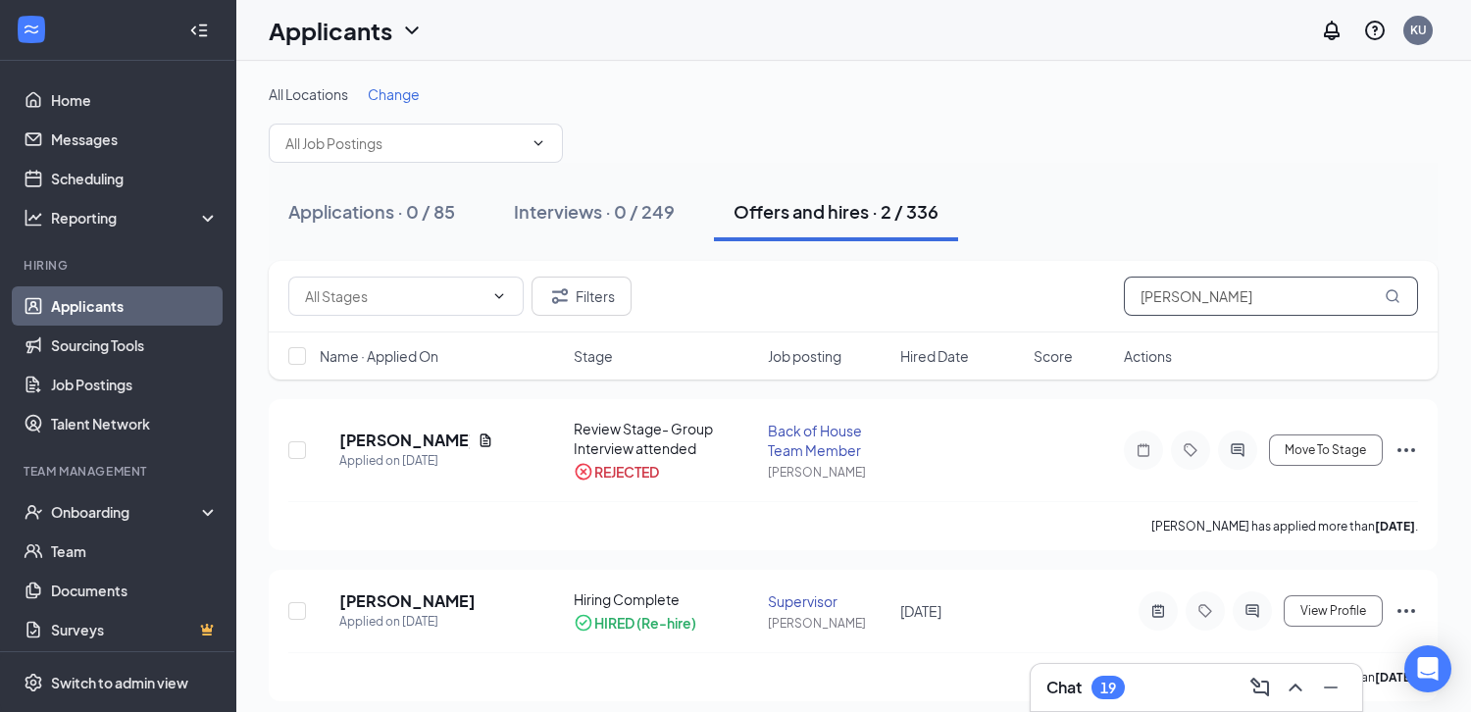
click at [1195, 302] on input "[PERSON_NAME]" at bounding box center [1270, 295] width 294 height 39
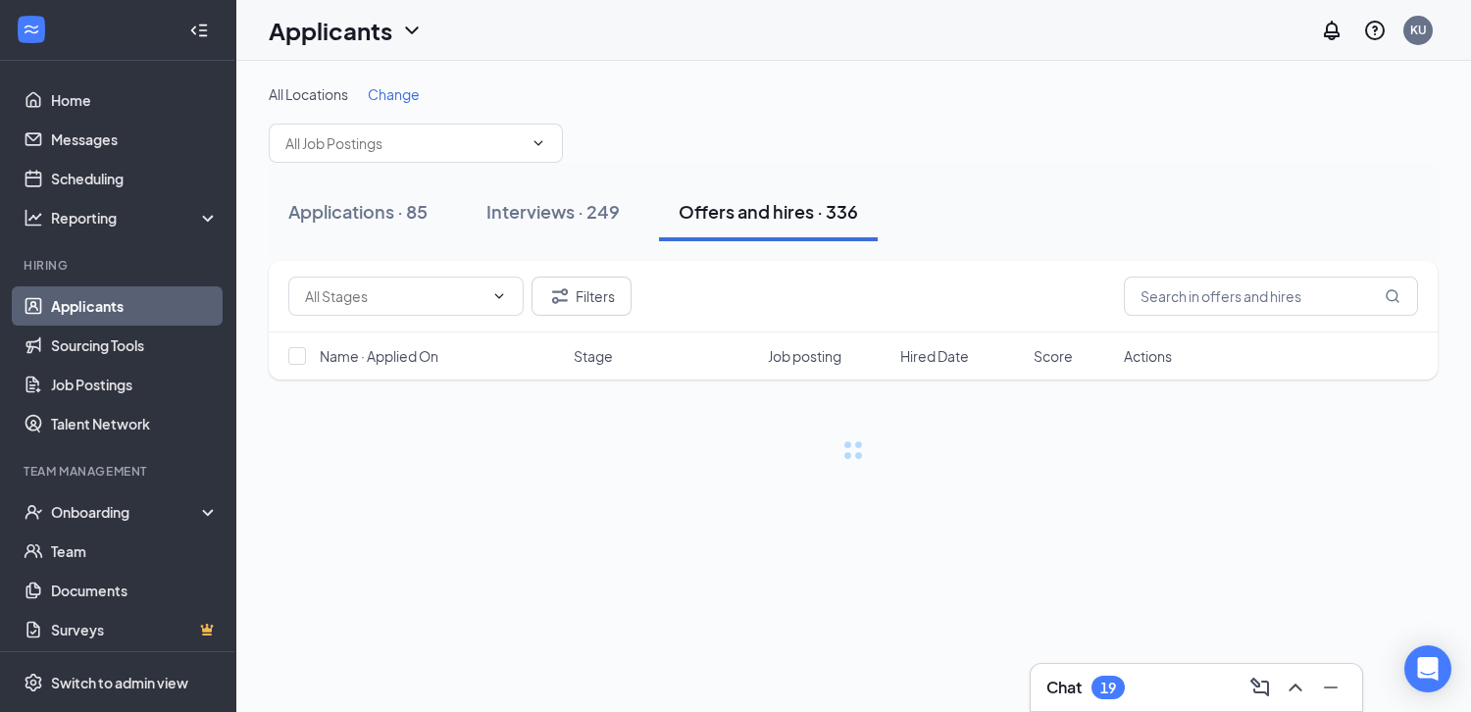
click at [1049, 93] on div "All Locations Change" at bounding box center [853, 94] width 1169 height 20
